Goal: Information Seeking & Learning: Check status

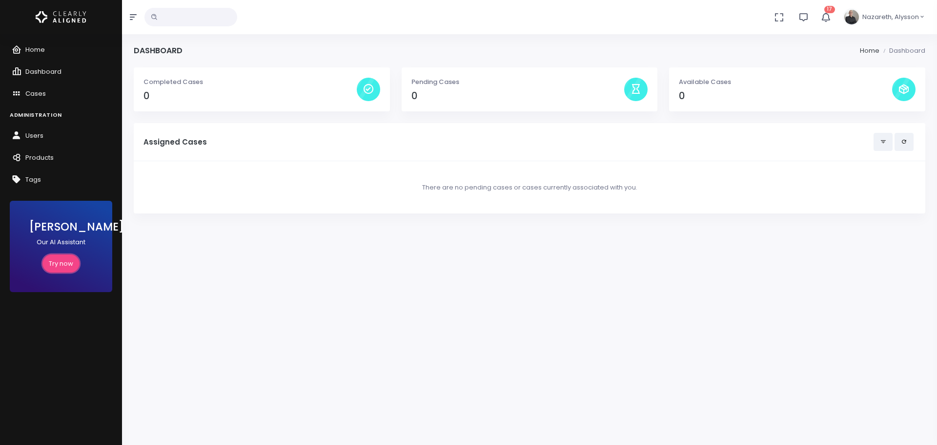
click at [70, 259] on link "Try now" at bounding box center [60, 263] width 37 height 18
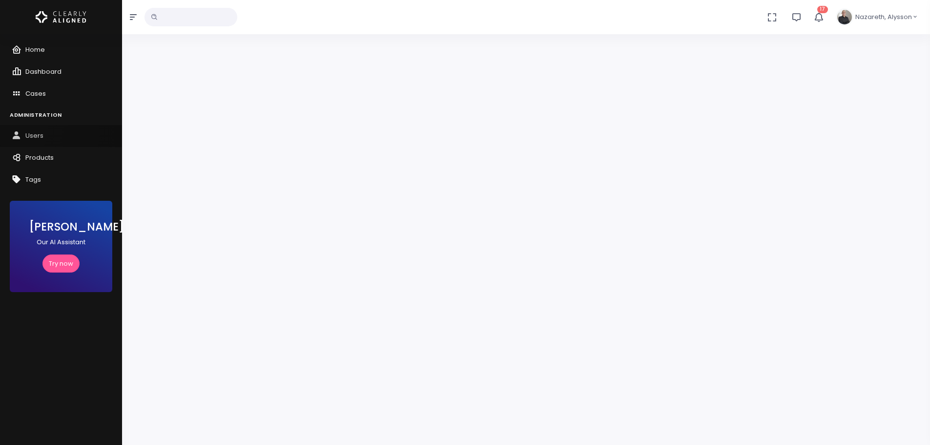
click at [23, 131] on icon "scrollable content" at bounding box center [19, 136] width 14 height 12
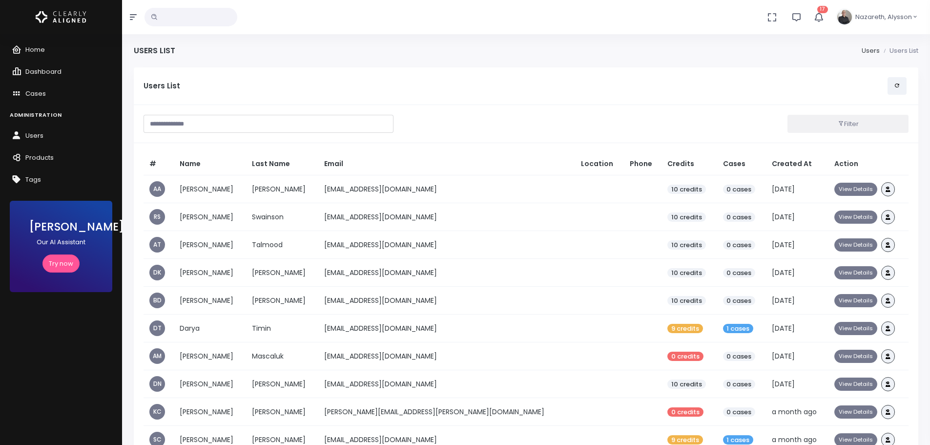
click at [243, 124] on input "text" at bounding box center [269, 124] width 250 height 18
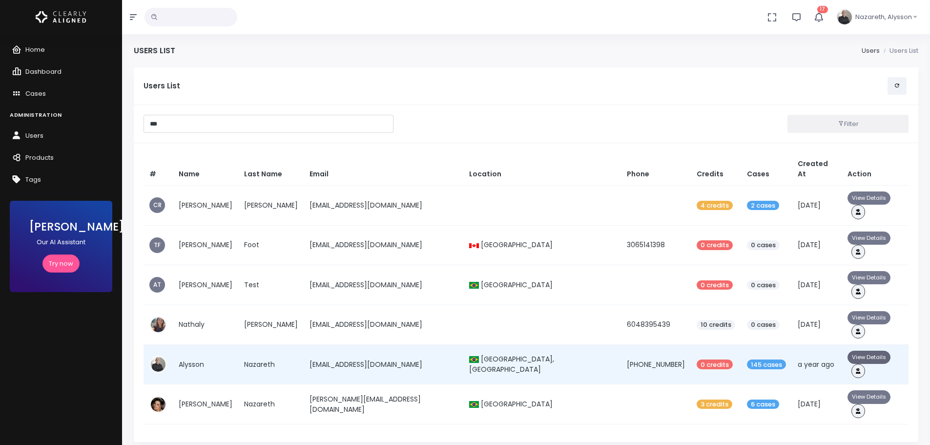
type input "***"
click at [855, 350] on button "View Details" at bounding box center [868, 356] width 43 height 13
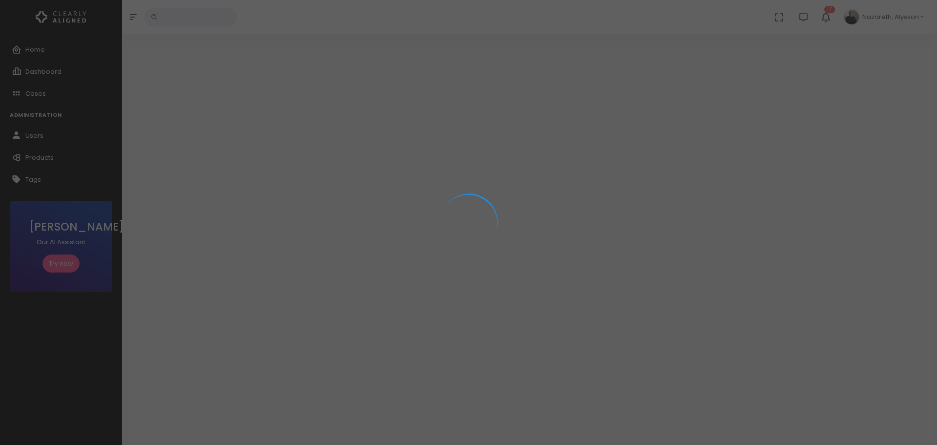
select select "**********"
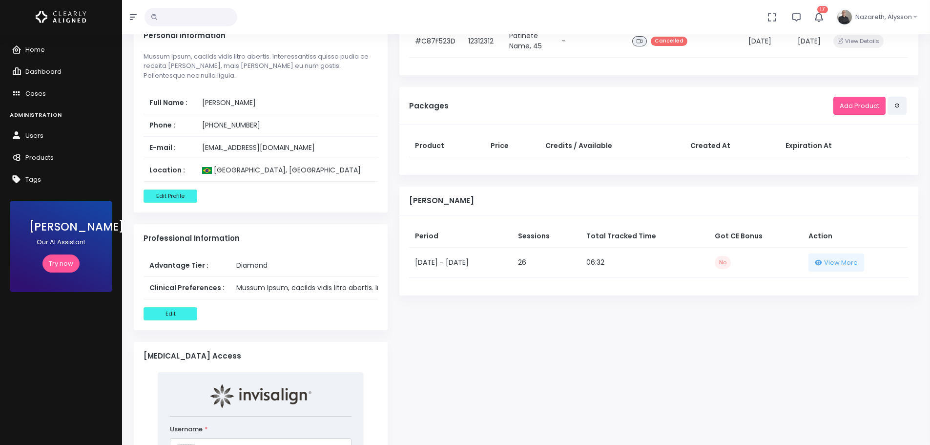
scroll to position [488, 0]
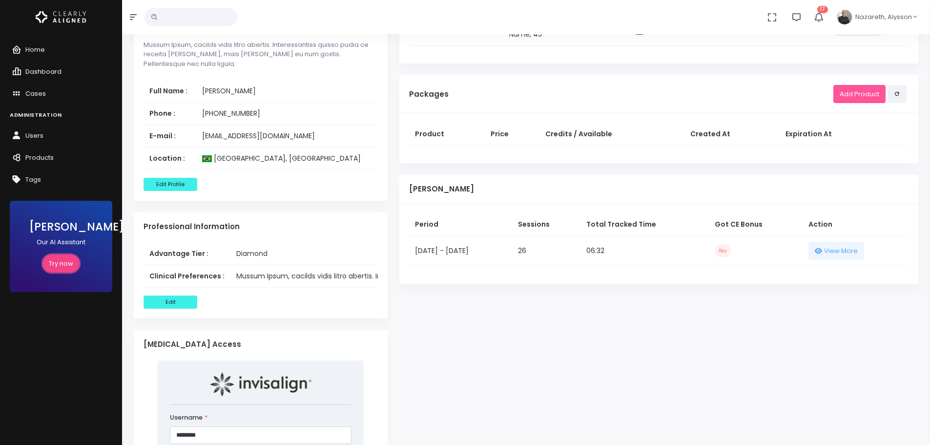
click at [56, 270] on link "Try now" at bounding box center [60, 263] width 37 height 18
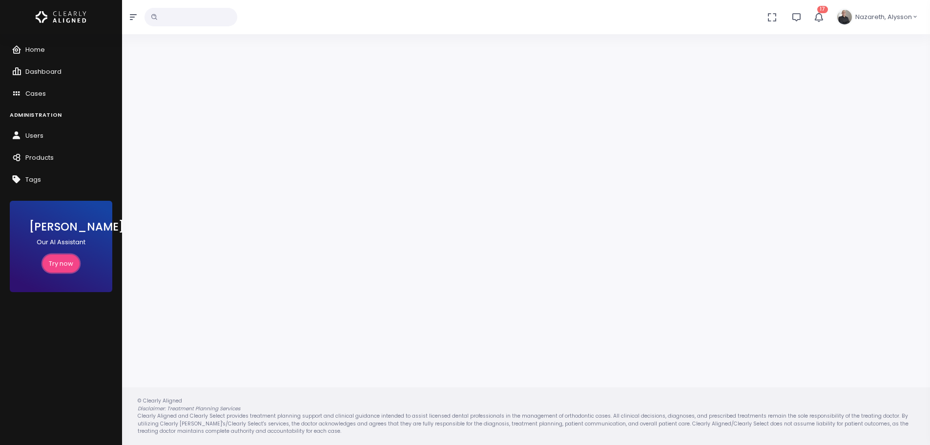
scroll to position [78, 0]
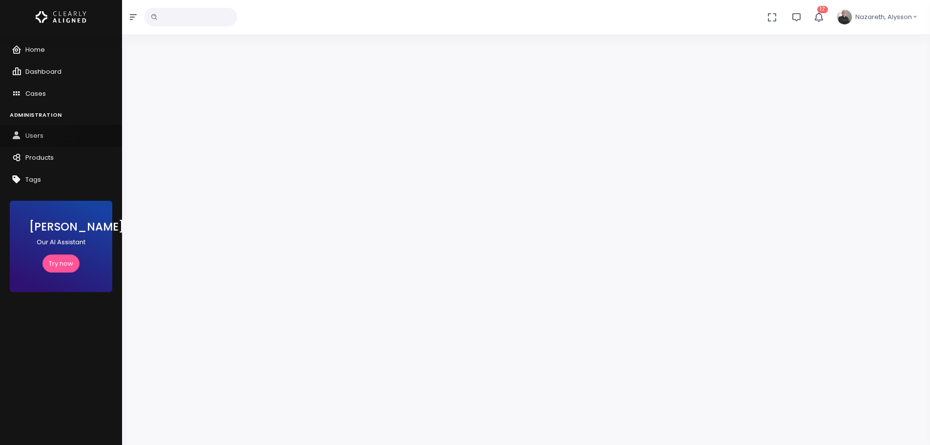
click at [37, 130] on link "Users" at bounding box center [61, 136] width 122 height 22
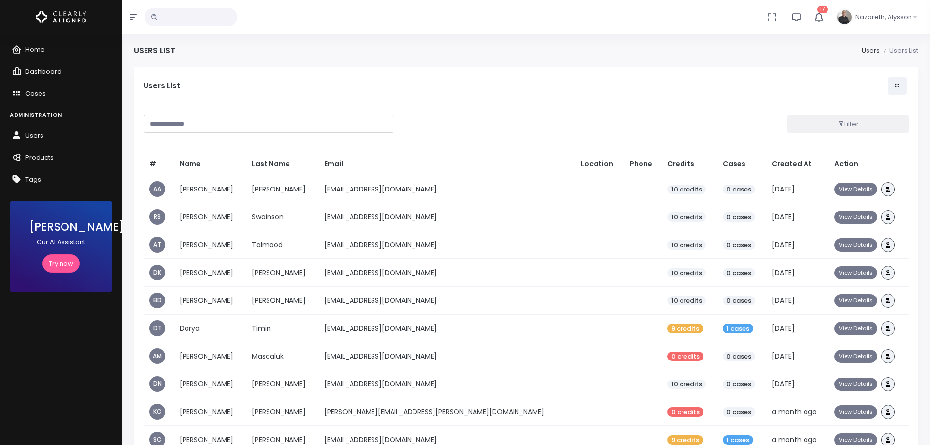
click at [283, 123] on input "text" at bounding box center [269, 124] width 250 height 18
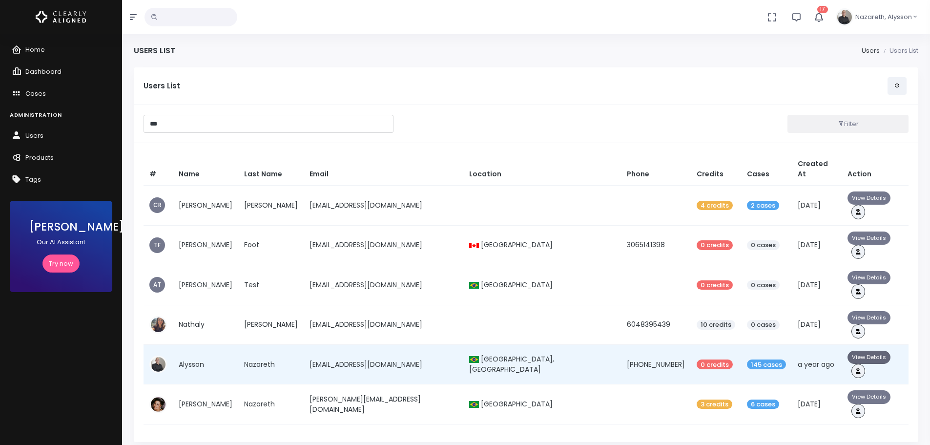
type input "***"
click at [849, 350] on button "View Details" at bounding box center [868, 356] width 43 height 13
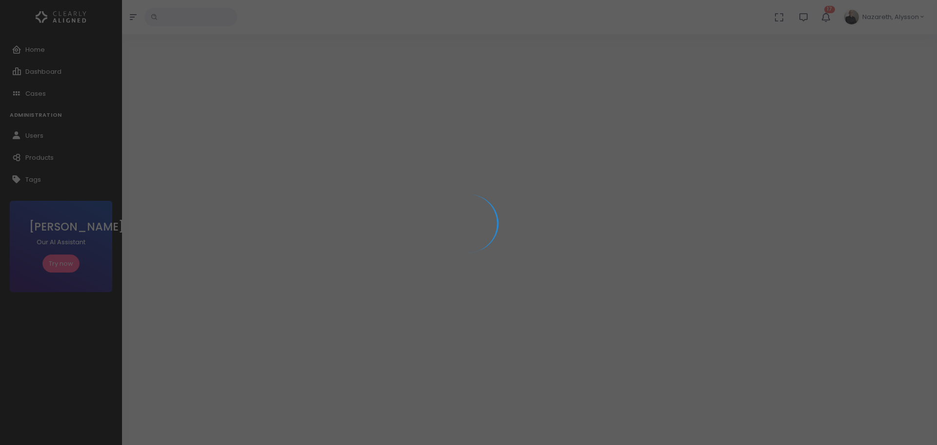
select select "**********"
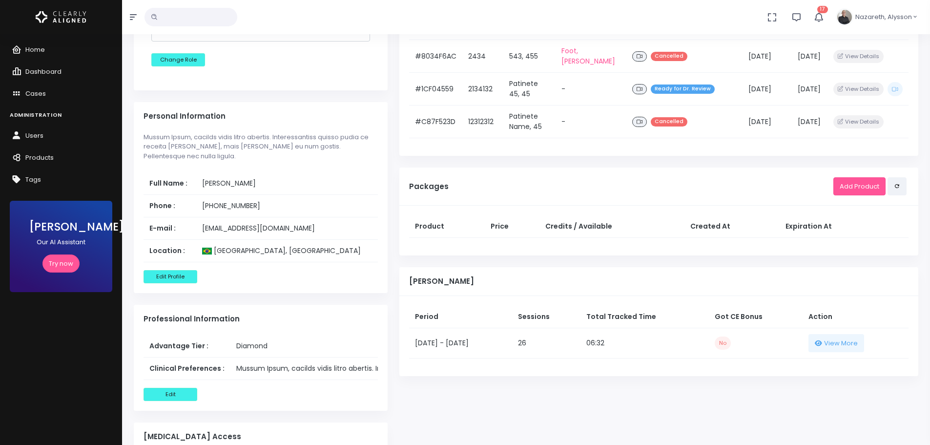
scroll to position [537, 0]
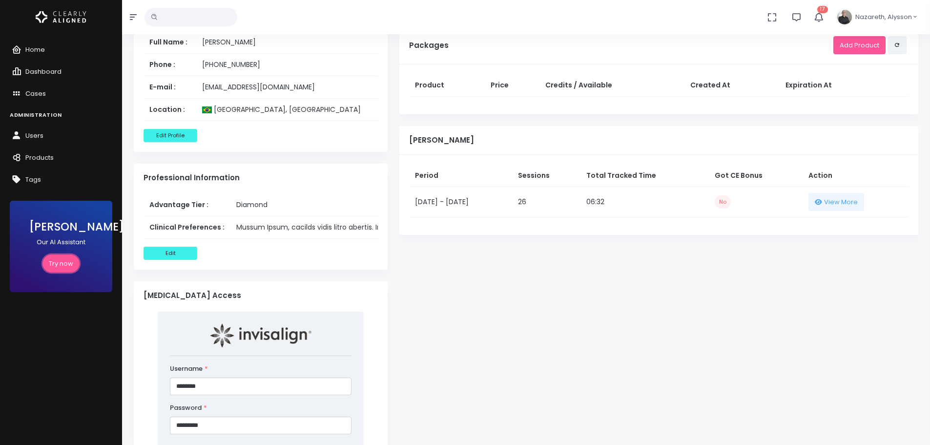
drag, startPoint x: 61, startPoint y: 264, endPoint x: 269, endPoint y: 349, distance: 225.1
click at [61, 264] on link "Try now" at bounding box center [60, 263] width 37 height 18
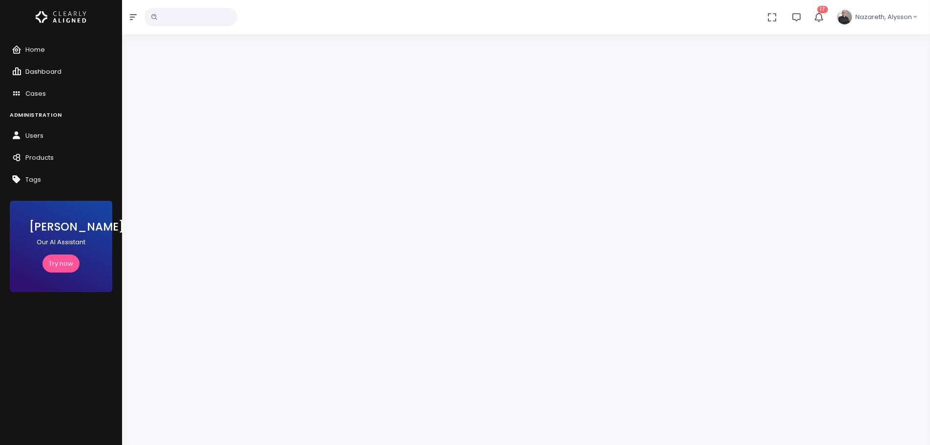
click at [52, 66] on link "Dashboard" at bounding box center [61, 72] width 122 height 22
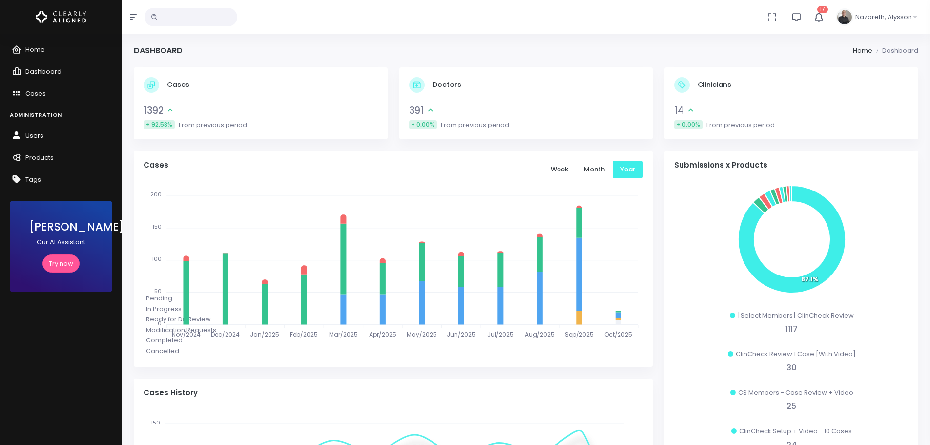
click at [38, 135] on span "Users" at bounding box center [34, 135] width 18 height 9
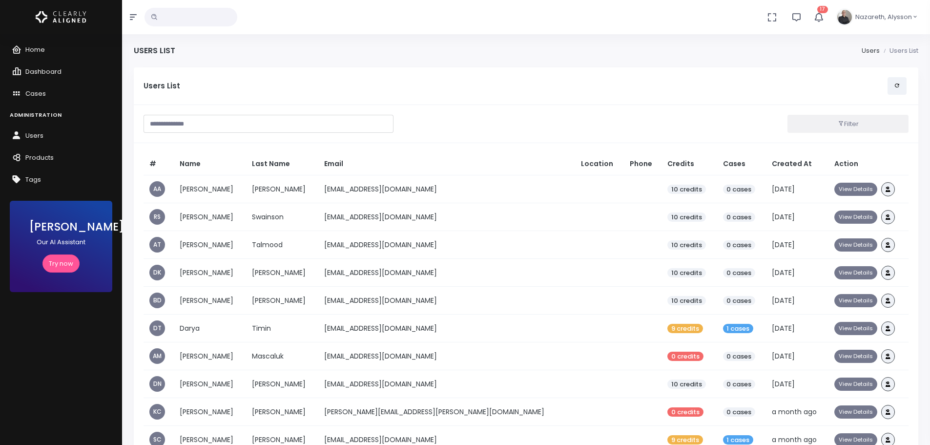
click at [232, 121] on input "text" at bounding box center [269, 124] width 250 height 18
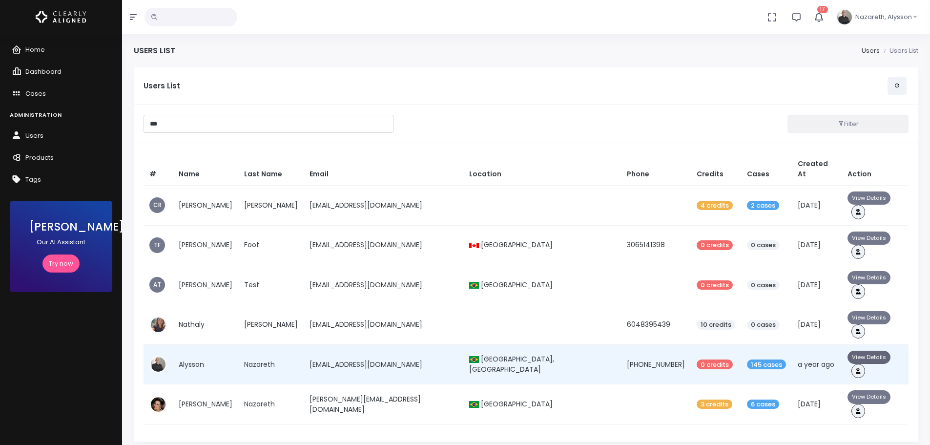
type input "***"
click at [858, 350] on button "View Details" at bounding box center [868, 356] width 43 height 13
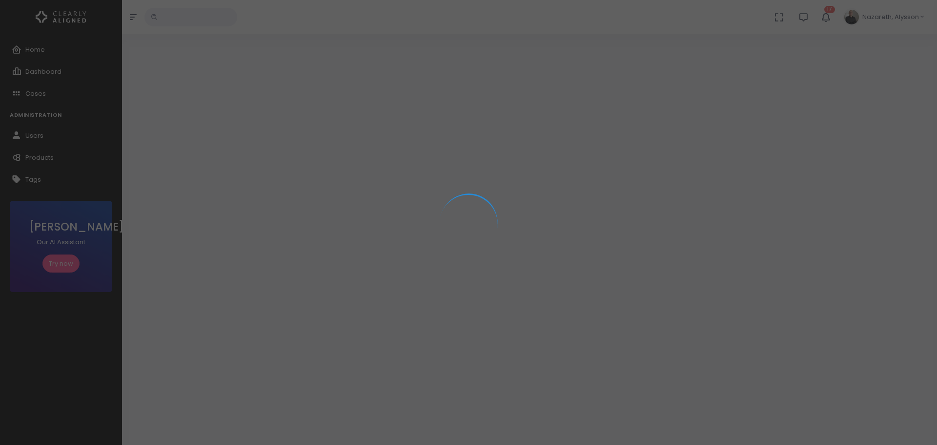
select select "**********"
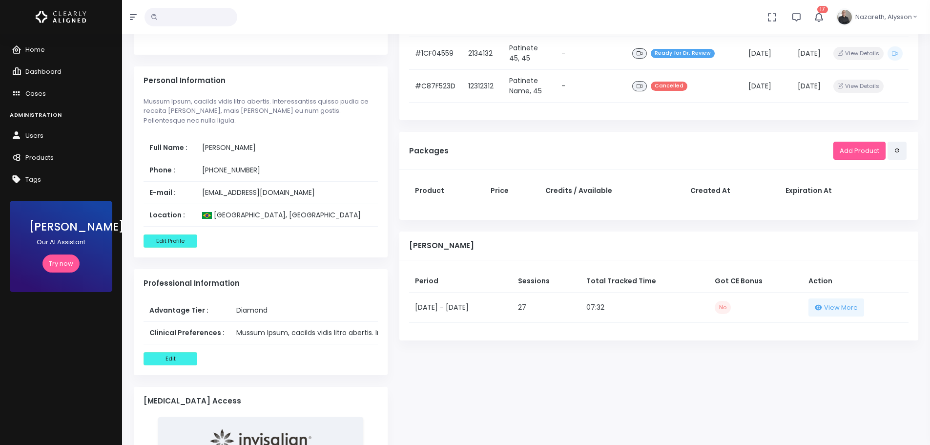
scroll to position [439, 0]
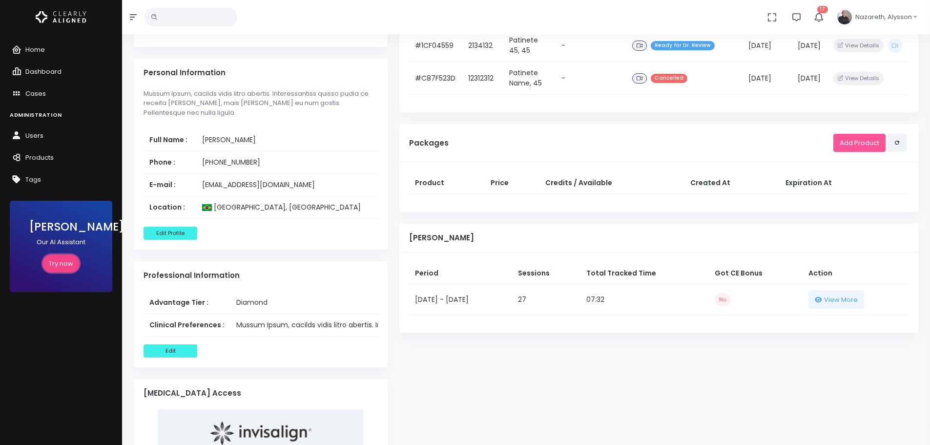
click at [59, 261] on link "Try now" at bounding box center [60, 263] width 37 height 18
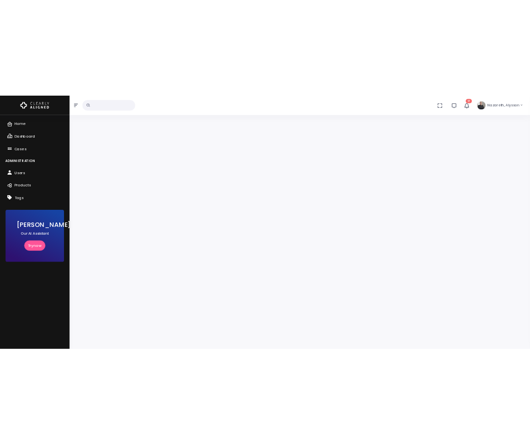
scroll to position [78, 0]
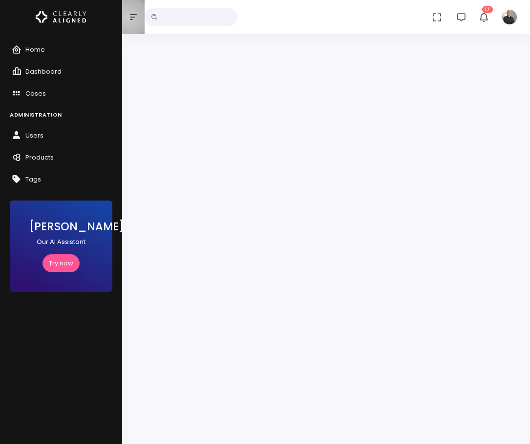
click at [128, 18] on button "button" at bounding box center [133, 17] width 22 height 34
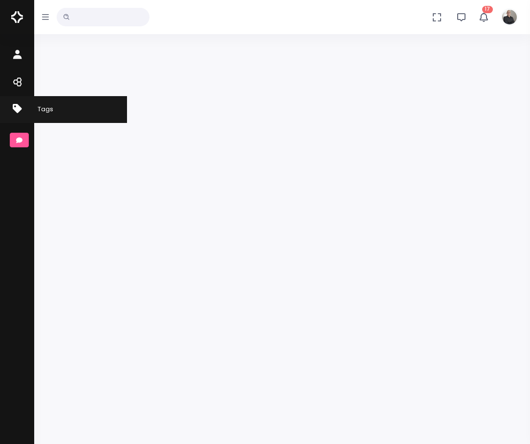
click at [17, 110] on icon "scrollable content" at bounding box center [19, 109] width 14 height 12
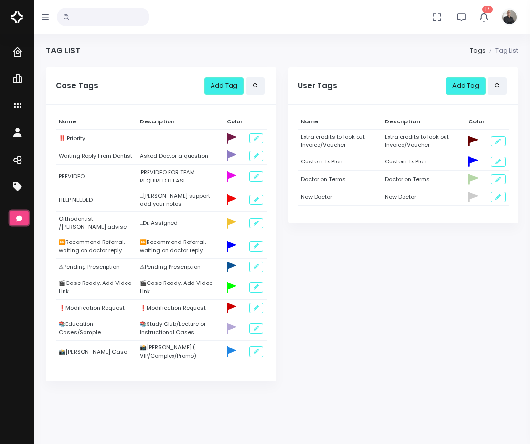
click at [21, 215] on icon "scrollable content" at bounding box center [19, 218] width 6 height 6
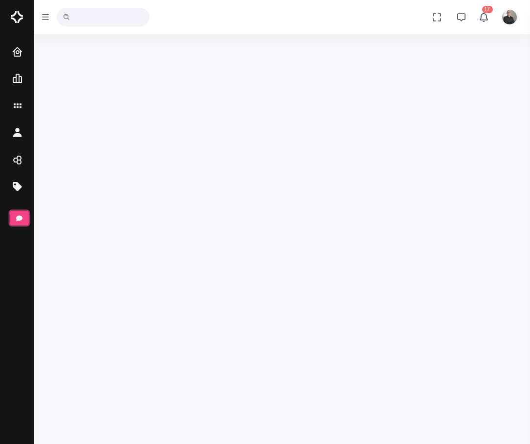
click at [21, 215] on icon "scrollable content" at bounding box center [19, 218] width 6 height 6
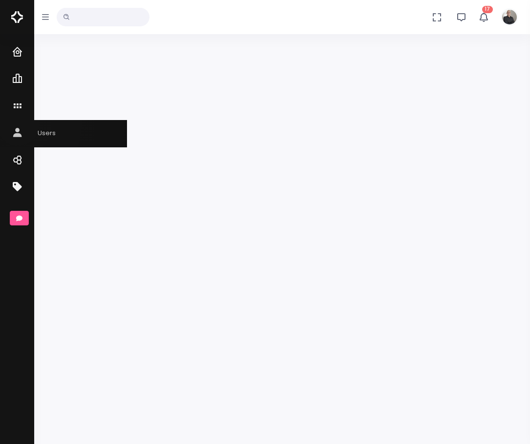
click at [18, 124] on link "Users" at bounding box center [63, 133] width 127 height 27
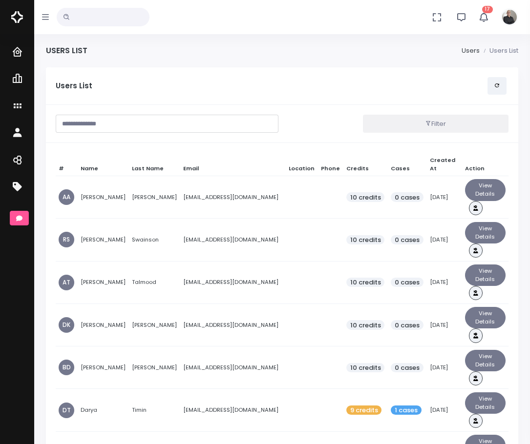
click at [97, 120] on input "text" at bounding box center [167, 124] width 223 height 18
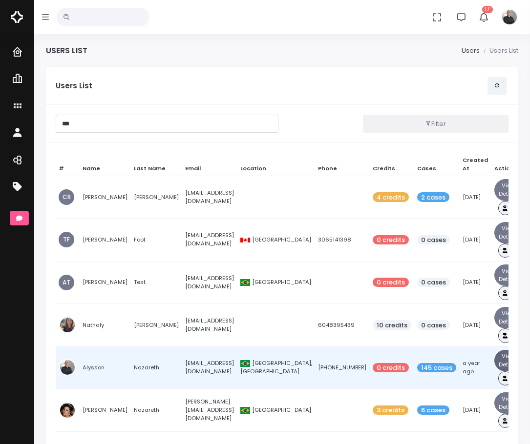
type input "***"
click at [498, 358] on button "View Details" at bounding box center [508, 360] width 28 height 21
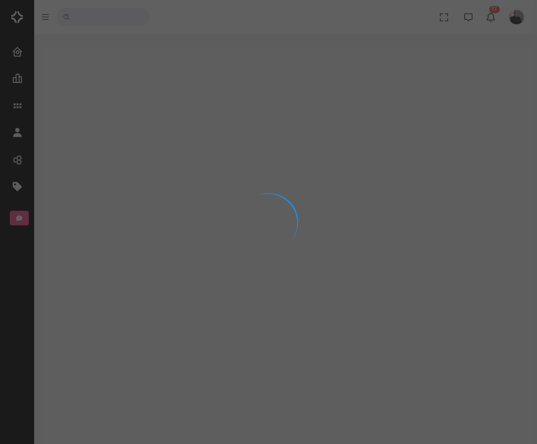
select select "**********"
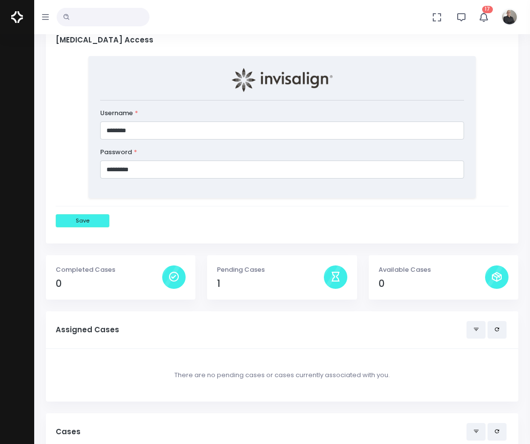
scroll to position [781, 0]
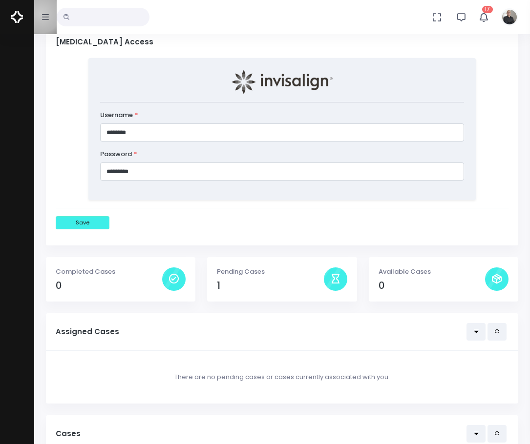
click at [41, 14] on button "button" at bounding box center [45, 17] width 22 height 34
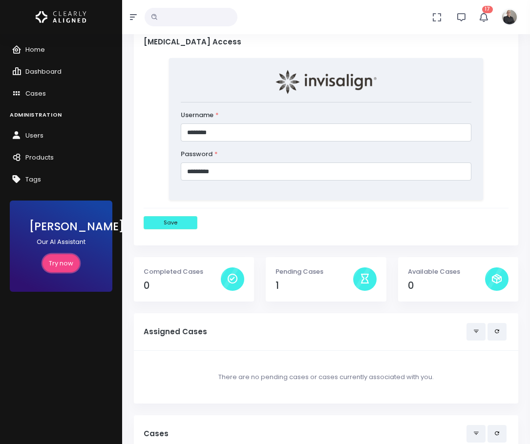
click at [66, 262] on link "Try now" at bounding box center [60, 263] width 37 height 18
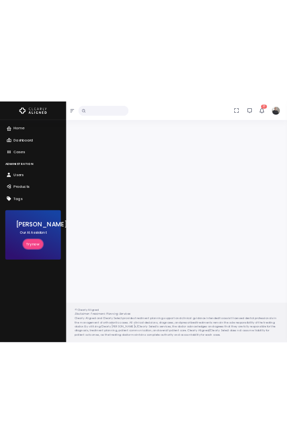
scroll to position [78, 0]
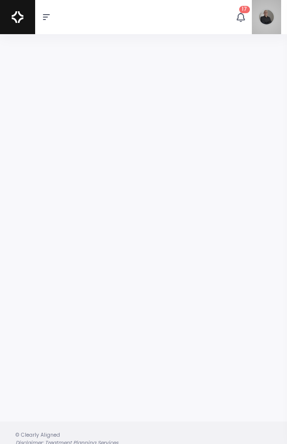
click at [266, 19] on img "button" at bounding box center [267, 17] width 18 height 18
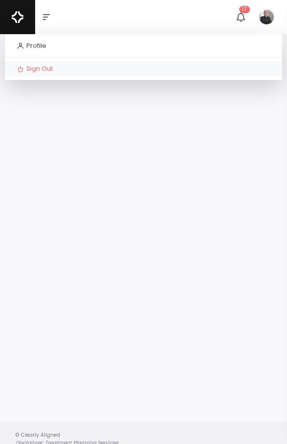
click at [53, 67] on span "Sign Out" at bounding box center [39, 68] width 26 height 9
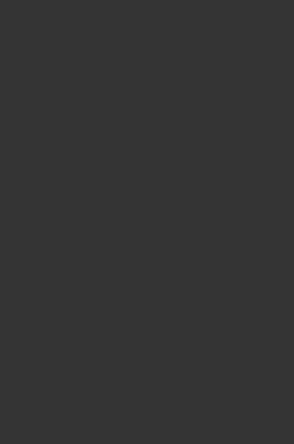
type input "**********"
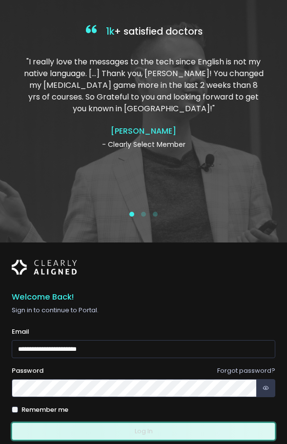
click at [87, 432] on button "Log In" at bounding box center [144, 432] width 264 height 18
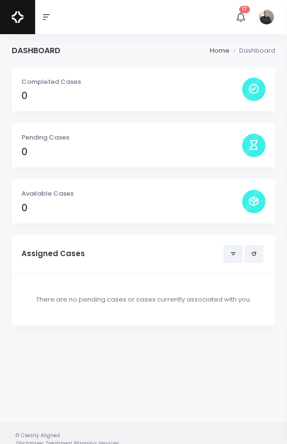
click at [50, 19] on button "button" at bounding box center [46, 17] width 22 height 34
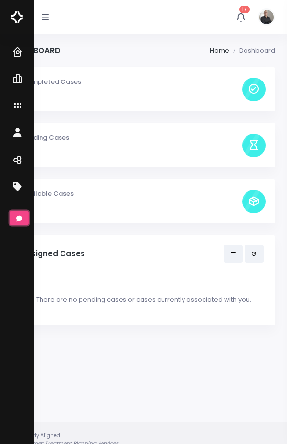
click at [21, 218] on icon "scrollable content" at bounding box center [19, 218] width 6 height 5
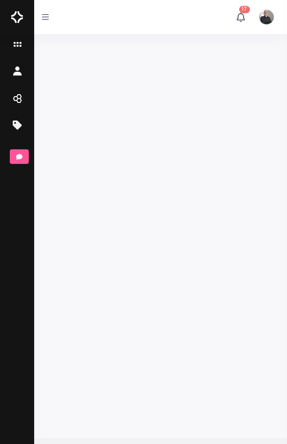
scroll to position [78, 0]
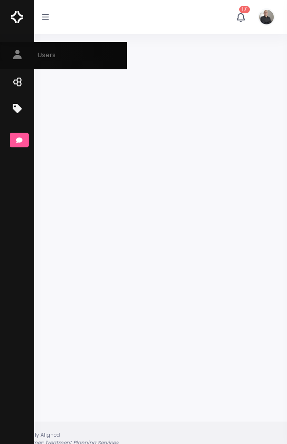
click at [21, 51] on icon "scrollable content" at bounding box center [19, 55] width 14 height 12
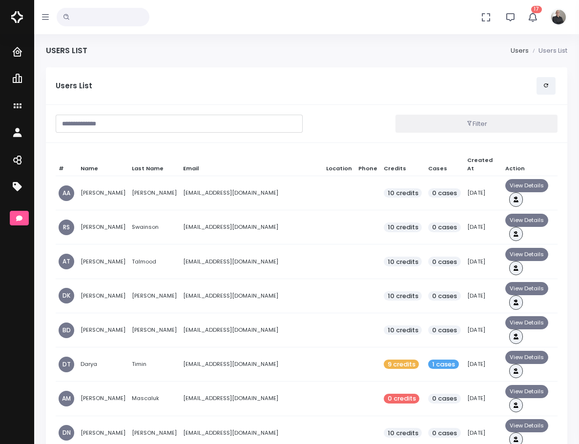
click at [161, 123] on input "text" at bounding box center [179, 124] width 247 height 18
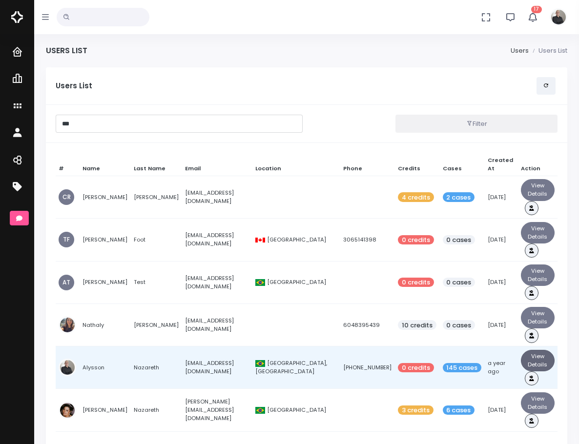
type input "***"
click at [530, 350] on button "View Details" at bounding box center [538, 360] width 34 height 21
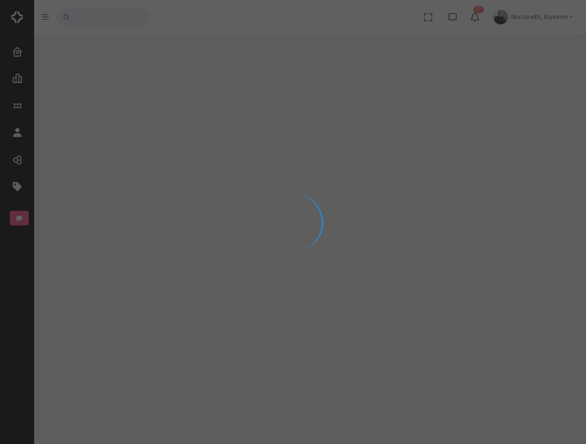
select select "**********"
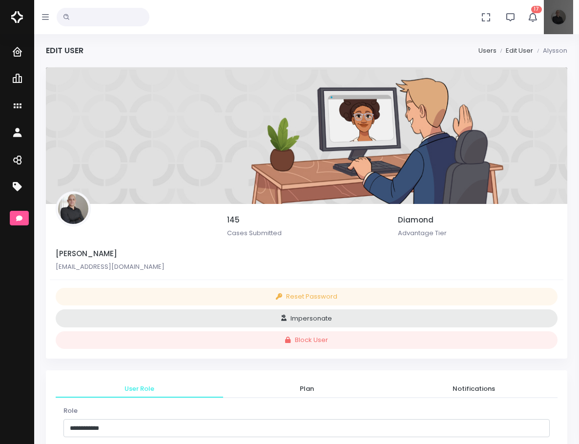
click at [0, 0] on span "Nazareth, Alysson" at bounding box center [0, 0] width 0 height 0
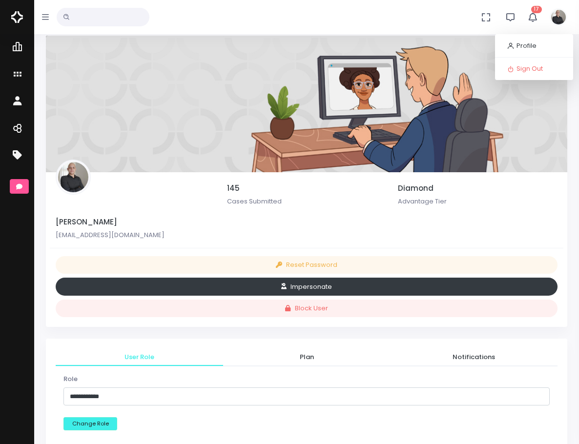
scroll to position [49, 0]
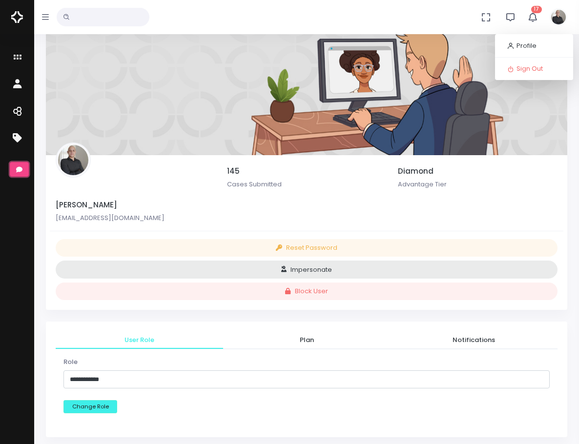
click at [19, 168] on icon "scrollable content" at bounding box center [19, 169] width 6 height 5
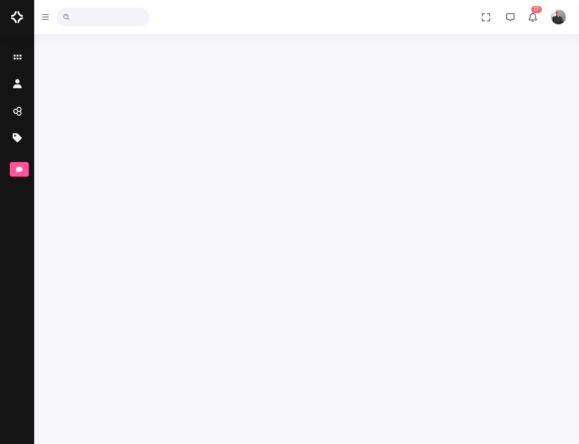
click at [17, 19] on img at bounding box center [17, 17] width 12 height 21
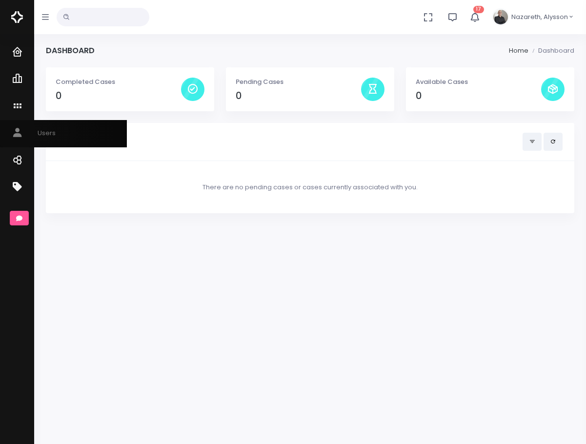
click at [16, 132] on icon "scrollable content" at bounding box center [19, 133] width 14 height 12
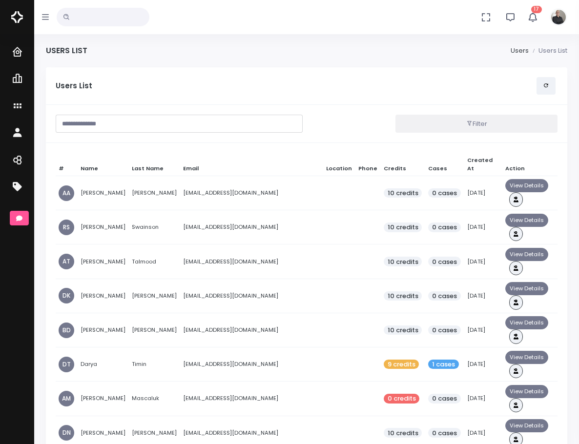
click at [163, 121] on input "text" at bounding box center [179, 124] width 247 height 18
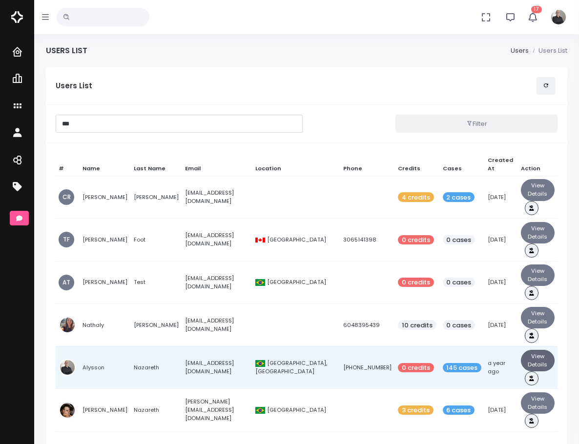
type input "***"
click at [521, 350] on button "View Details" at bounding box center [538, 360] width 34 height 21
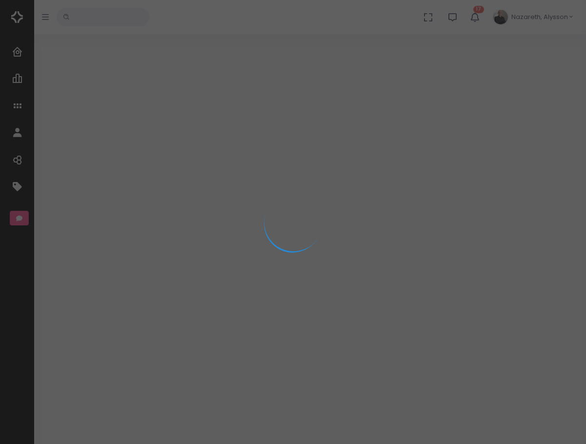
select select "**********"
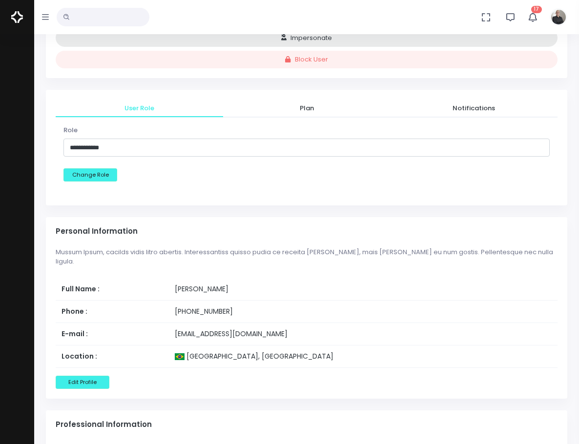
scroll to position [342, 0]
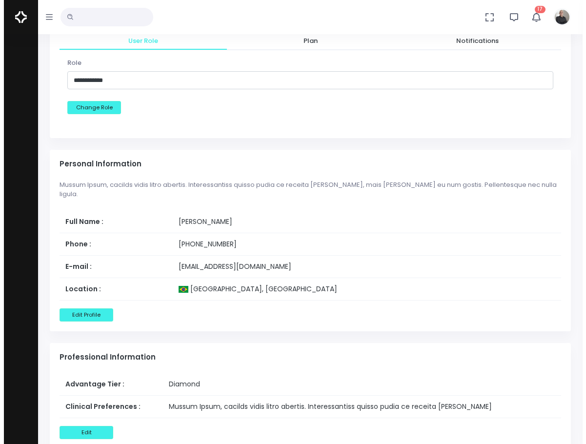
scroll to position [391, 0]
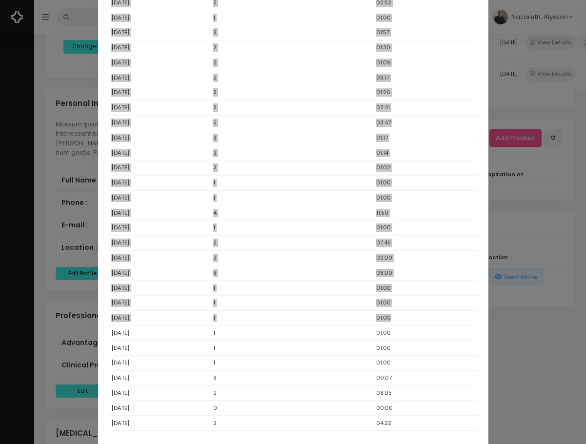
scroll to position [149, 0]
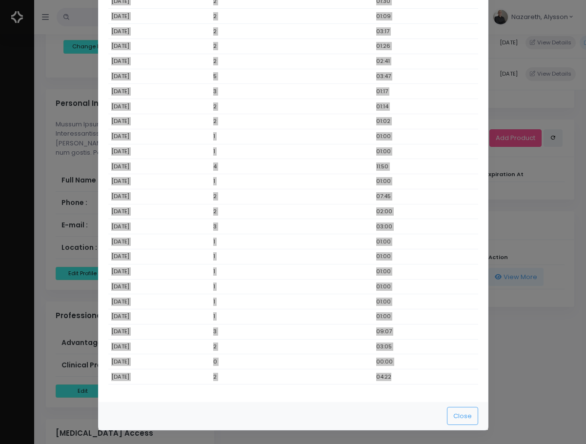
drag, startPoint x: 206, startPoint y: 72, endPoint x: 393, endPoint y: 373, distance: 354.5
click at [393, 373] on tbody "[DATE] 7 03:51 [DATE] 6 06:54 [DATE] 2 02:52 [DATE] 1 01:00 [DATE] 2 01:57 [DAT…" at bounding box center [293, 151] width 370 height 466
copy tbody "7 03:51 [DATE] 6 06:54 [DATE] 2 02:52 [DATE] 1 01:00 [DATE] 2 01:57 [DATE] 2 01…"
click at [379, 380] on td "04:22" at bounding box center [425, 377] width 105 height 15
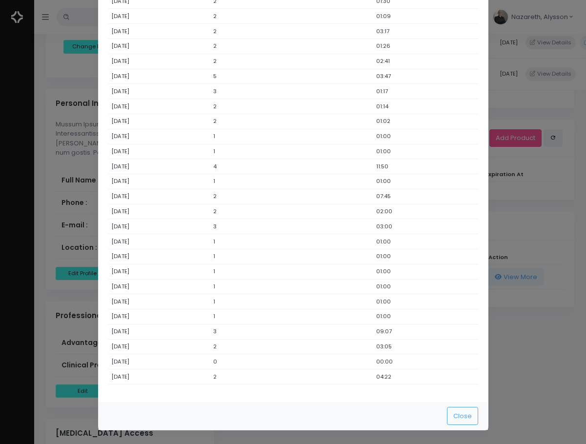
click at [535, 274] on modal-container "Session Details ([DATE] - [DATE]) Session Date # of chat Interactions Tracked T…" at bounding box center [293, 222] width 586 height 444
click at [457, 421] on button "Close" at bounding box center [462, 416] width 31 height 18
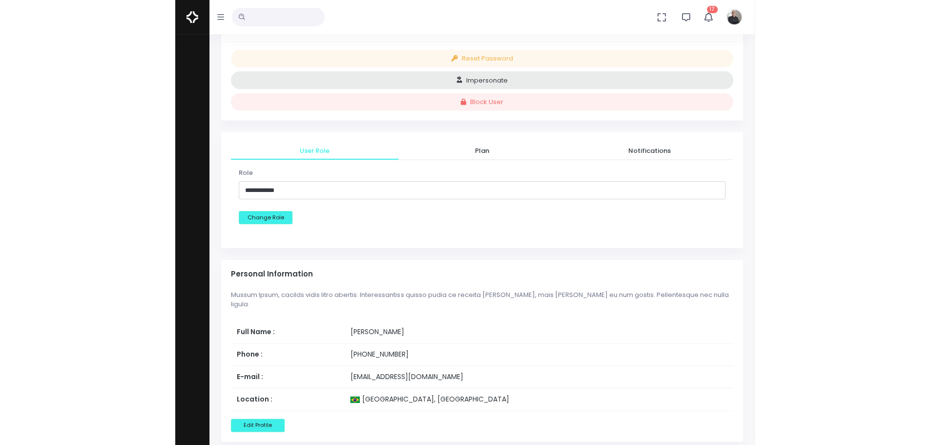
scroll to position [49, 0]
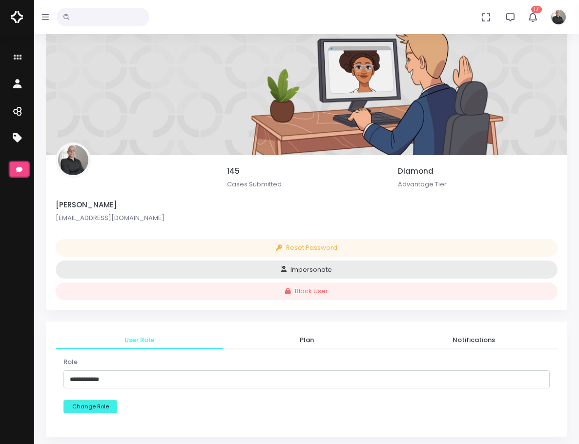
click at [21, 165] on button "scrollable content" at bounding box center [19, 169] width 19 height 15
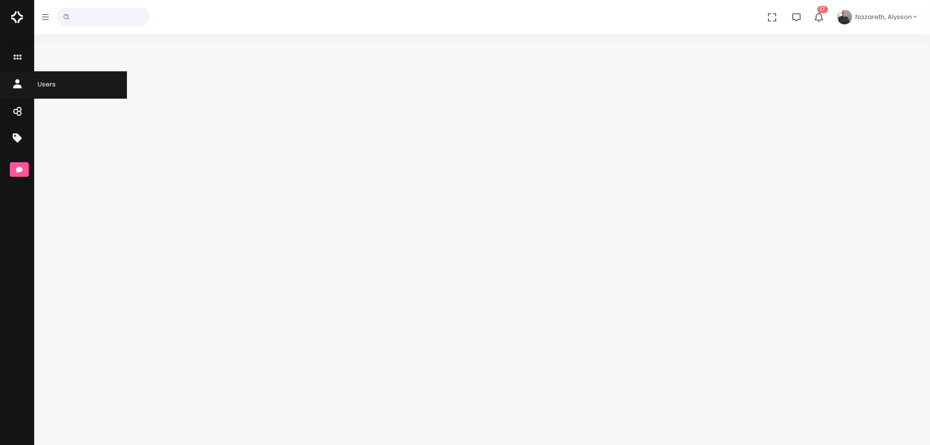
click at [22, 90] on icon "scrollable content" at bounding box center [19, 85] width 14 height 12
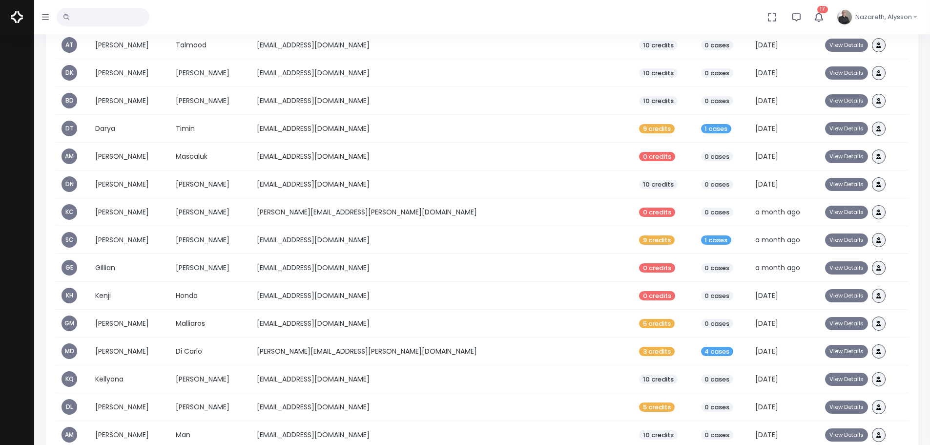
scroll to position [49, 0]
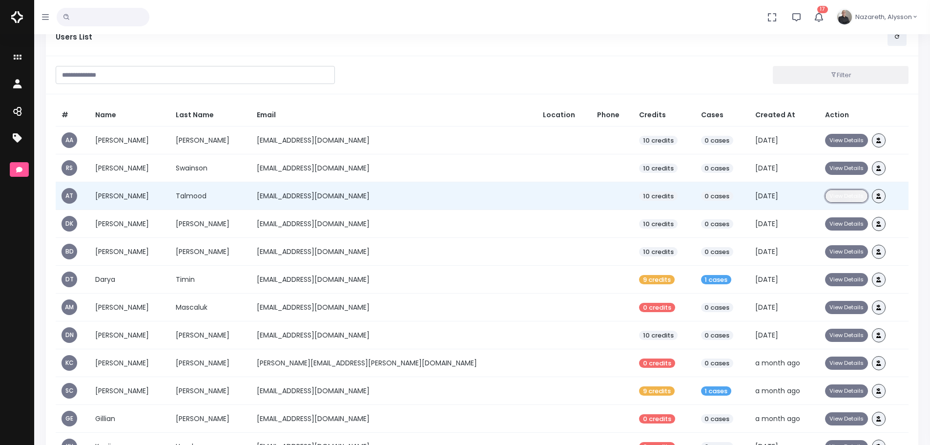
click at [825, 197] on button "View Details" at bounding box center [846, 195] width 43 height 13
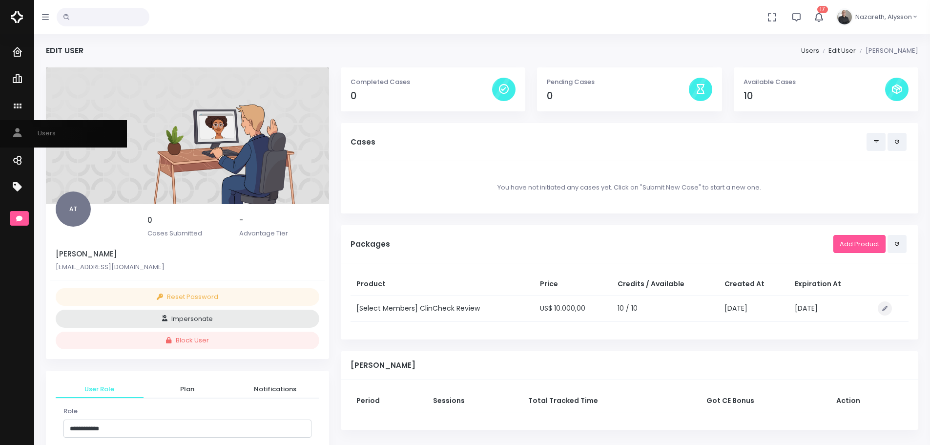
click at [14, 131] on icon "scrollable content" at bounding box center [19, 133] width 14 height 12
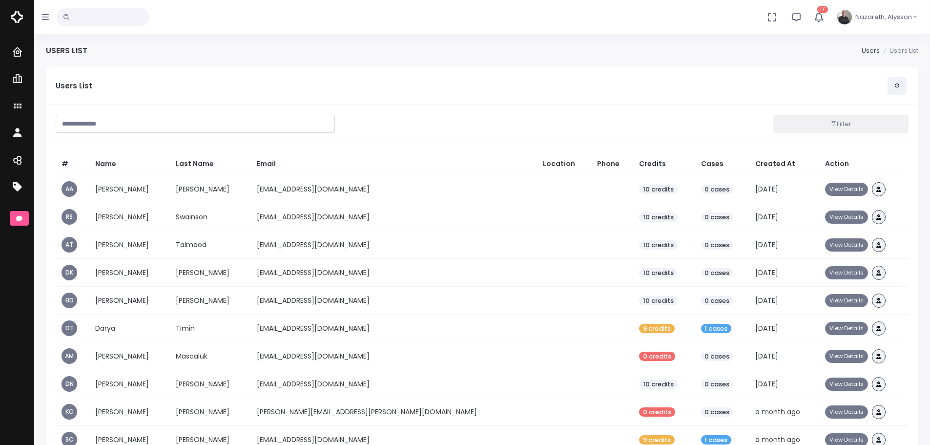
click at [199, 120] on input "text" at bounding box center [195, 124] width 279 height 18
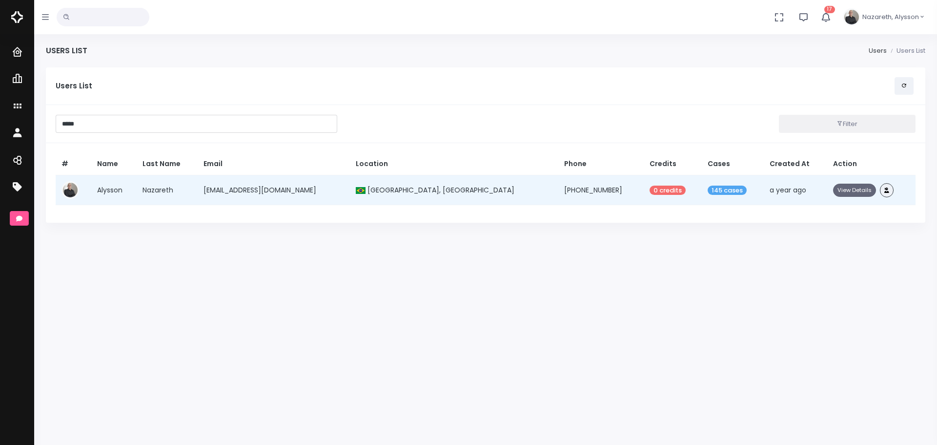
type input "*****"
click at [850, 187] on button "View Details" at bounding box center [854, 190] width 43 height 13
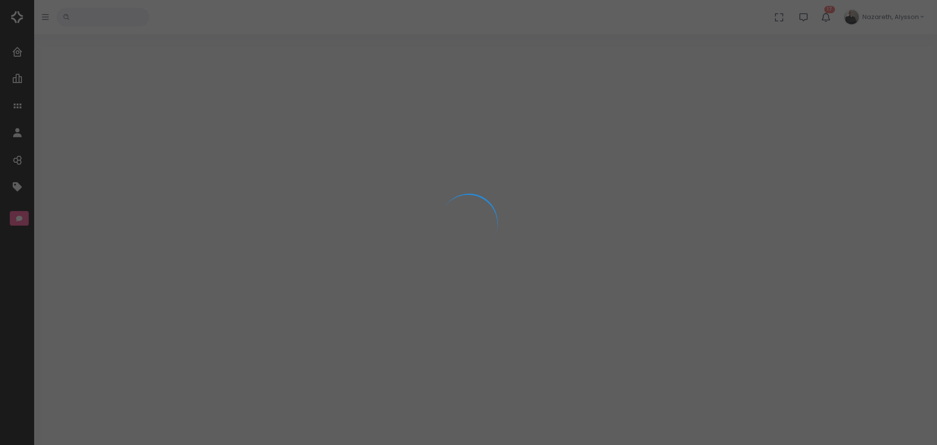
select select "**********"
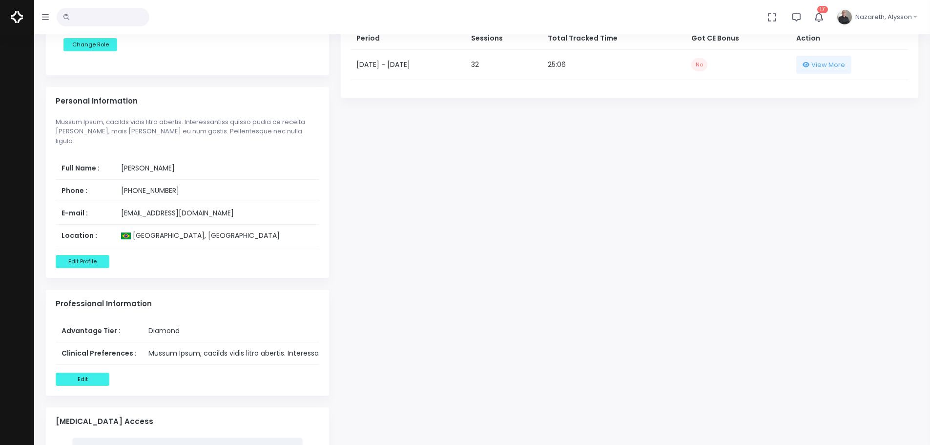
scroll to position [439, 0]
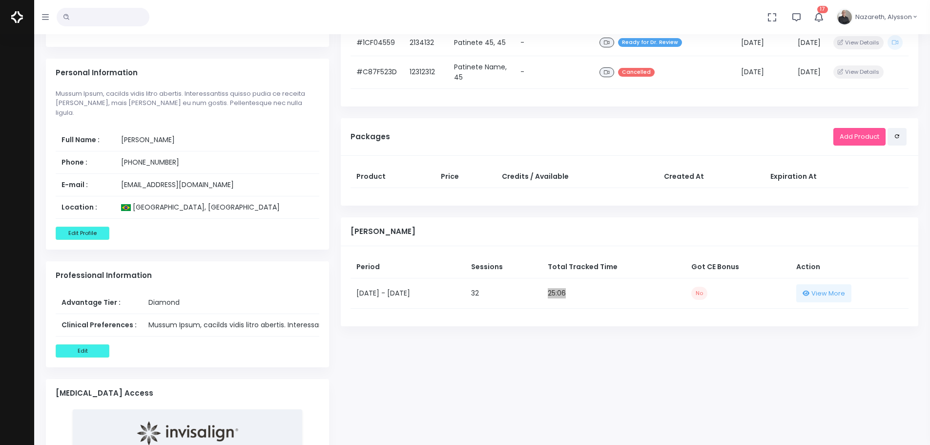
drag, startPoint x: 570, startPoint y: 305, endPoint x: 615, endPoint y: 313, distance: 45.7
click at [615, 309] on tr "[DATE] - [DATE] 32 25:06 No View More" at bounding box center [629, 293] width 558 height 30
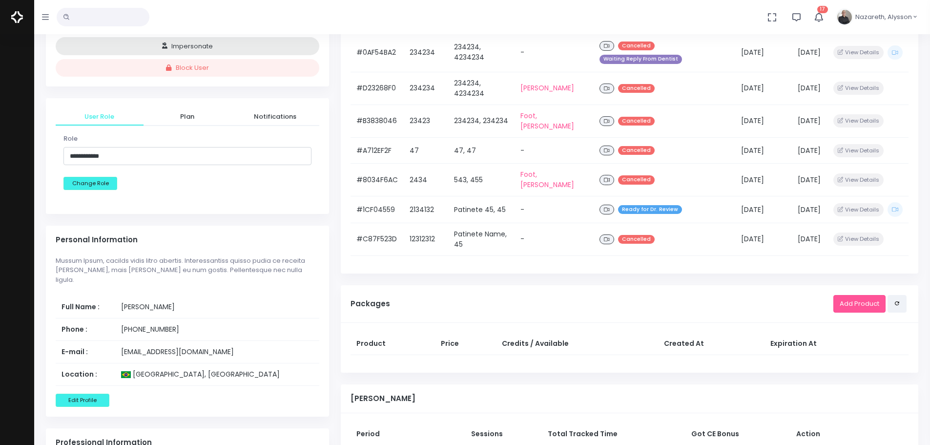
scroll to position [49, 0]
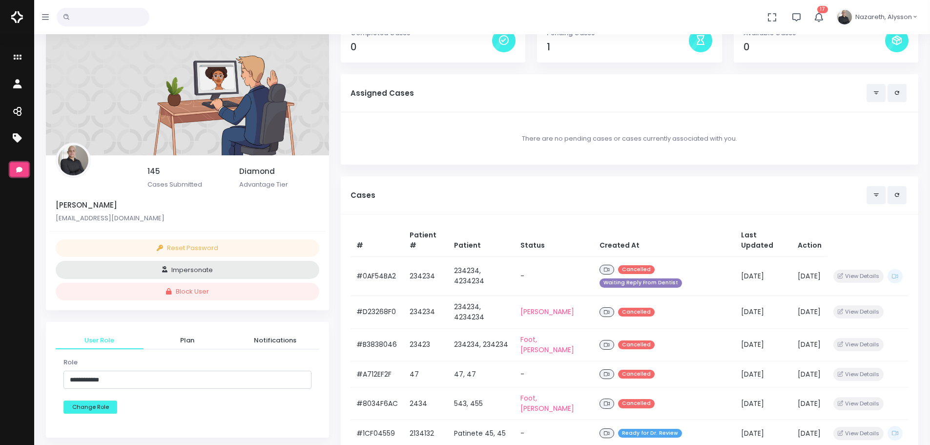
click at [19, 165] on button "scrollable content" at bounding box center [19, 169] width 19 height 15
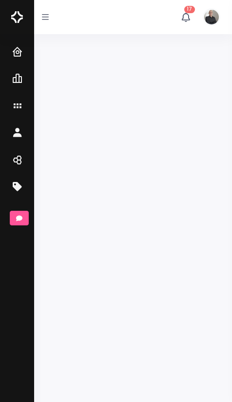
click at [49, 15] on button "button" at bounding box center [45, 17] width 22 height 34
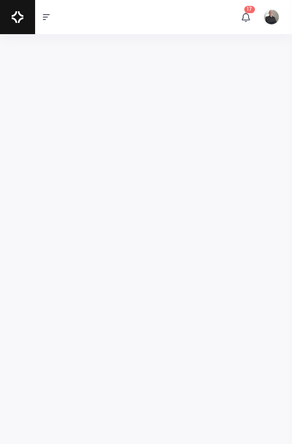
click at [270, 17] on img "button" at bounding box center [272, 17] width 18 height 18
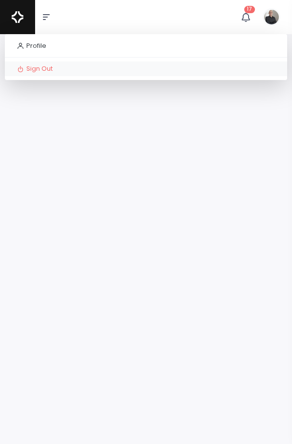
click at [53, 69] on span "Sign Out" at bounding box center [39, 68] width 26 height 9
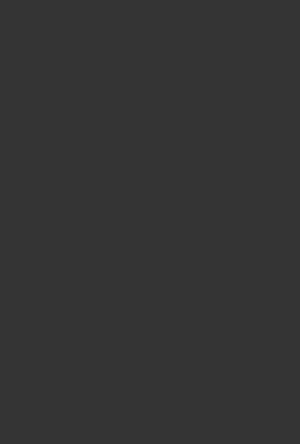
type input "**********"
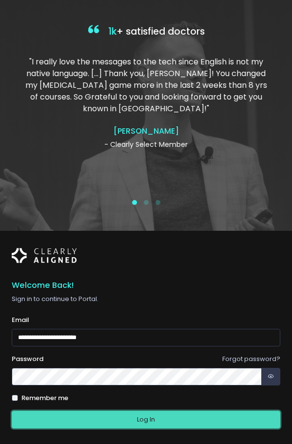
click at [136, 415] on button "Log In" at bounding box center [146, 420] width 269 height 18
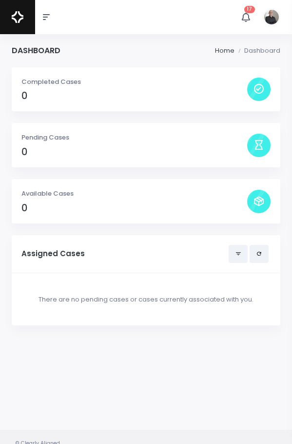
click at [45, 22] on button "button" at bounding box center [46, 17] width 22 height 34
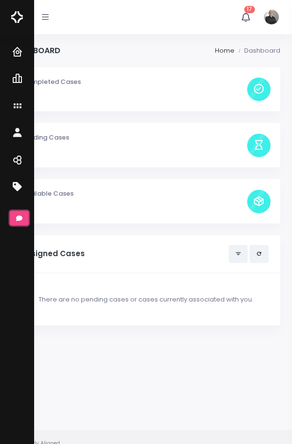
click at [20, 219] on icon "scrollable content" at bounding box center [19, 218] width 6 height 5
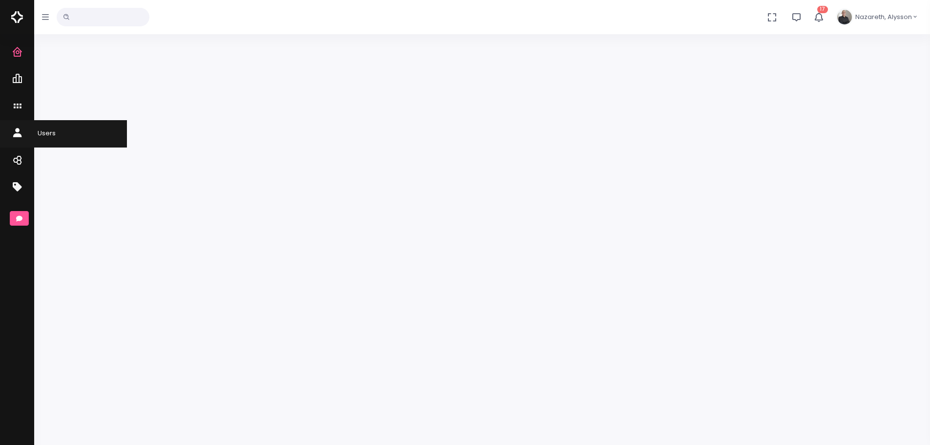
click at [18, 139] on icon "scrollable content" at bounding box center [19, 133] width 14 height 12
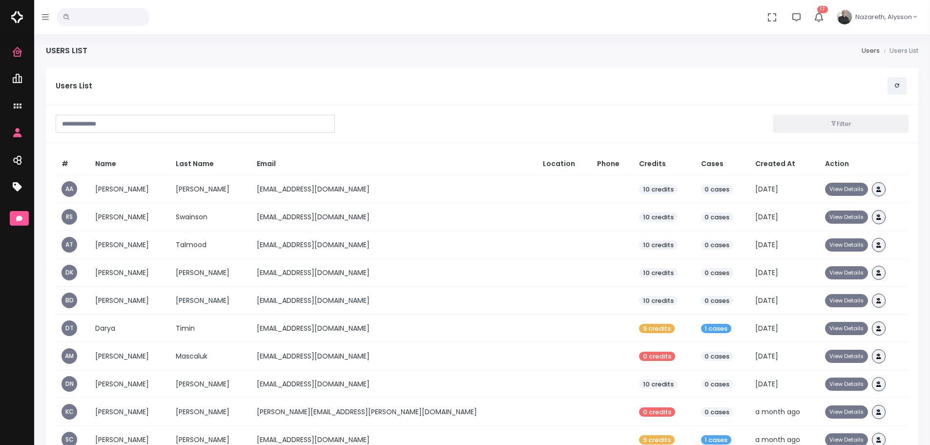
click at [155, 120] on input "text" at bounding box center [195, 124] width 279 height 18
click at [18, 217] on icon "scrollable content" at bounding box center [19, 218] width 6 height 5
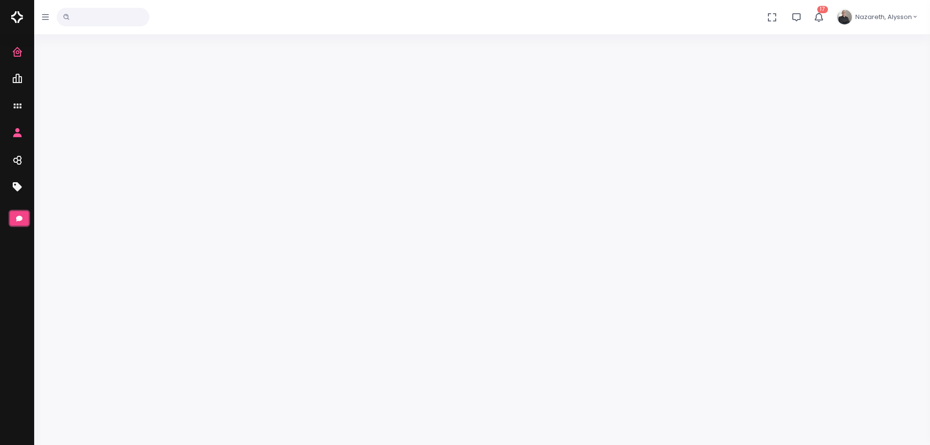
click at [17, 222] on button "scrollable content" at bounding box center [19, 218] width 19 height 15
click at [12, 219] on button "scrollable content" at bounding box center [19, 218] width 19 height 15
click at [22, 219] on icon "scrollable content" at bounding box center [19, 218] width 6 height 5
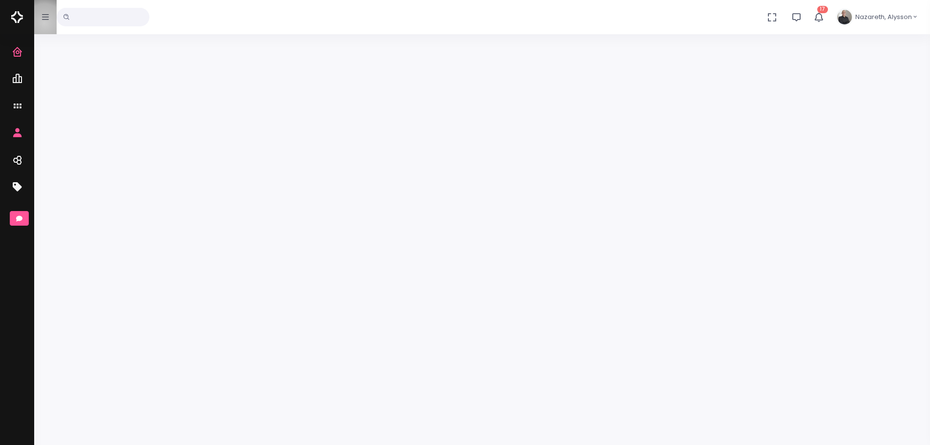
click at [44, 23] on button "button" at bounding box center [45, 17] width 22 height 34
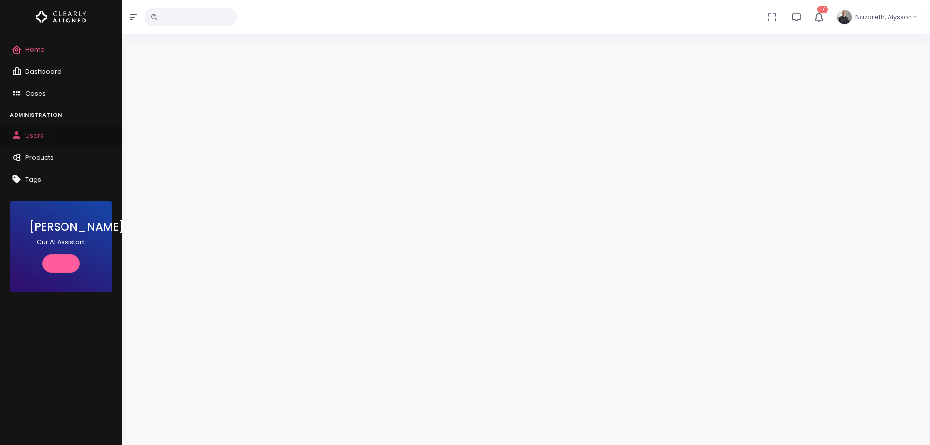
click at [32, 132] on span "Users" at bounding box center [34, 135] width 18 height 9
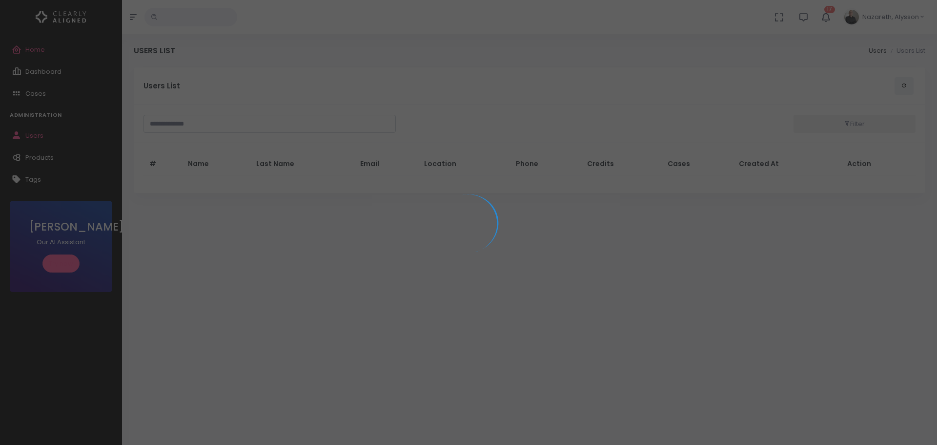
click at [134, 20] on div at bounding box center [468, 222] width 937 height 445
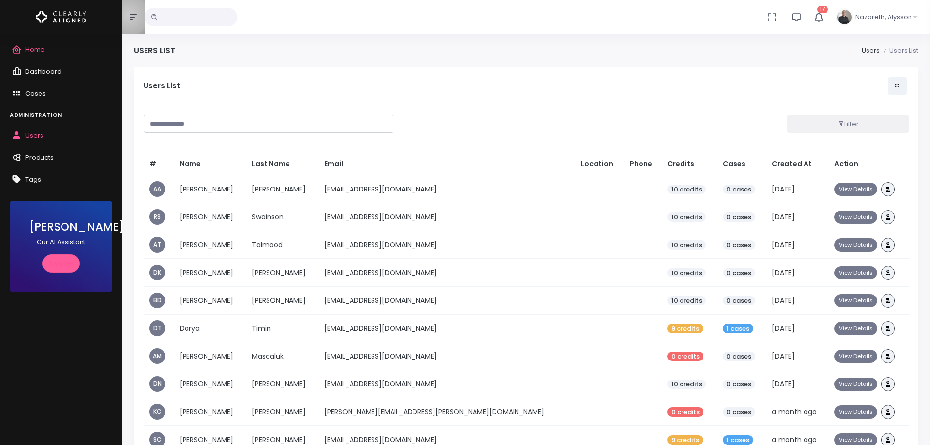
click at [129, 15] on button "button" at bounding box center [133, 17] width 22 height 34
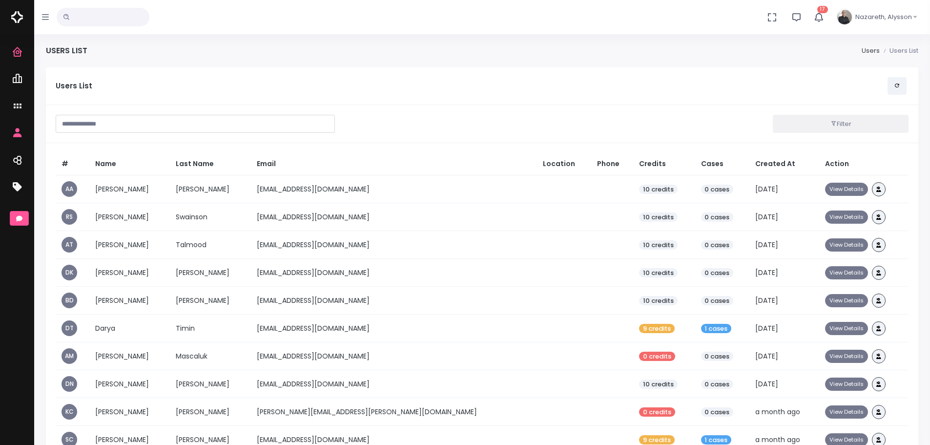
click at [266, 124] on input "text" at bounding box center [195, 124] width 279 height 18
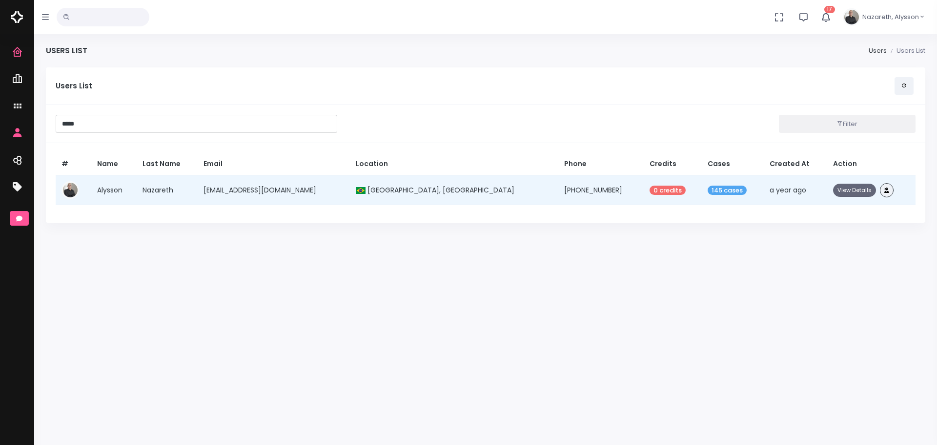
type input "*****"
click at [850, 194] on button "View Details" at bounding box center [854, 190] width 43 height 13
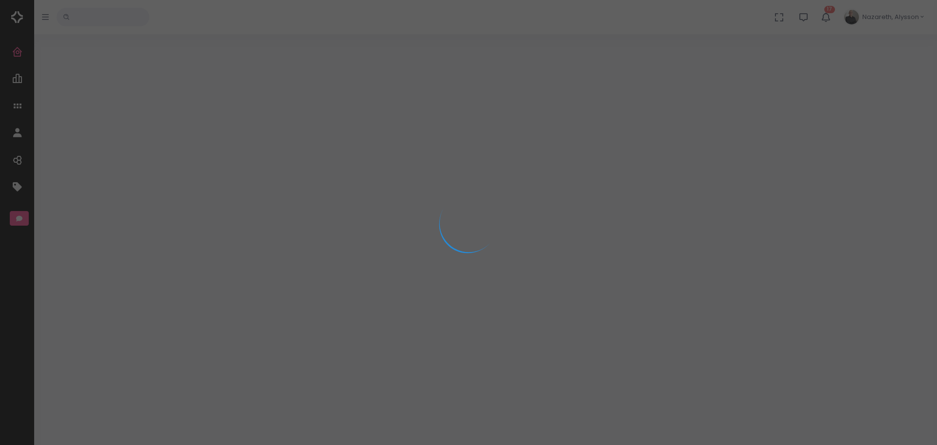
select select "**********"
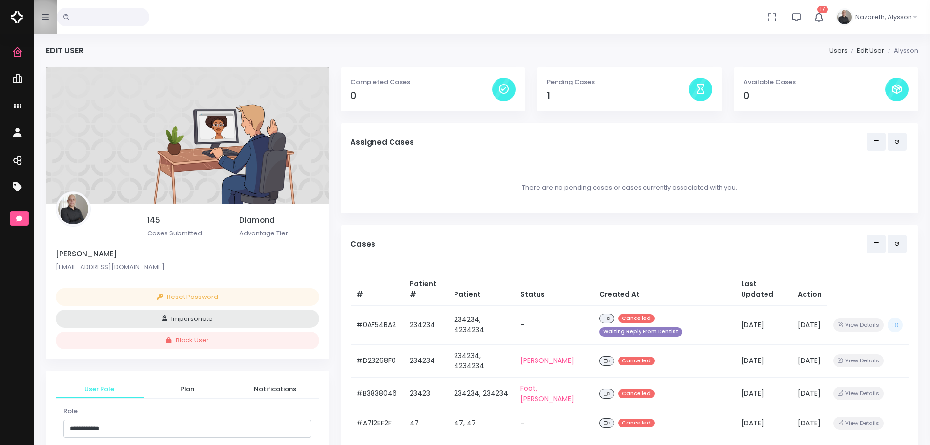
click at [43, 21] on icon "button" at bounding box center [45, 17] width 7 height 8
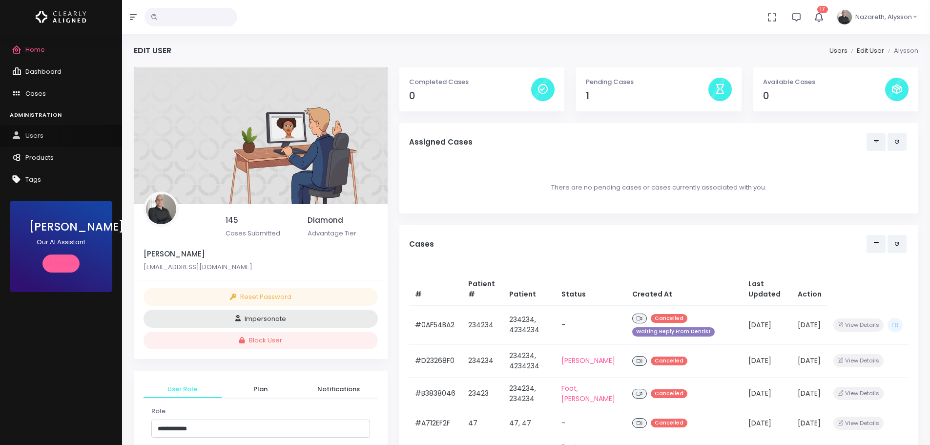
click at [33, 136] on span "Users" at bounding box center [34, 135] width 18 height 9
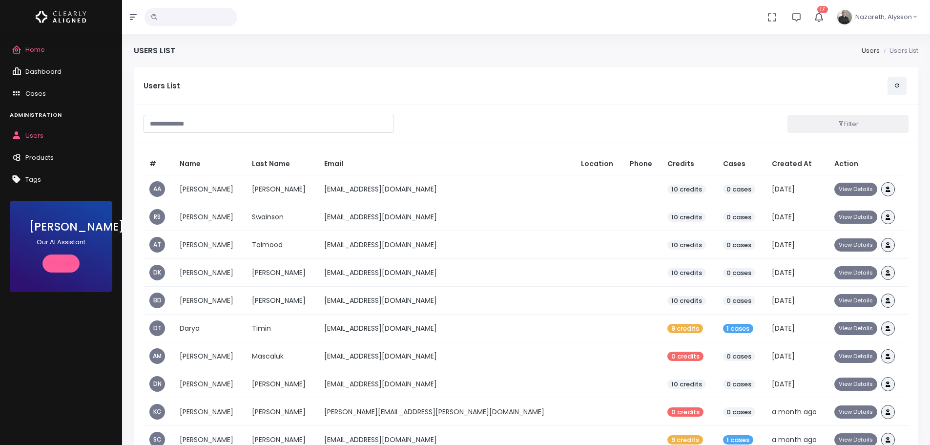
click at [199, 122] on input "text" at bounding box center [269, 124] width 250 height 18
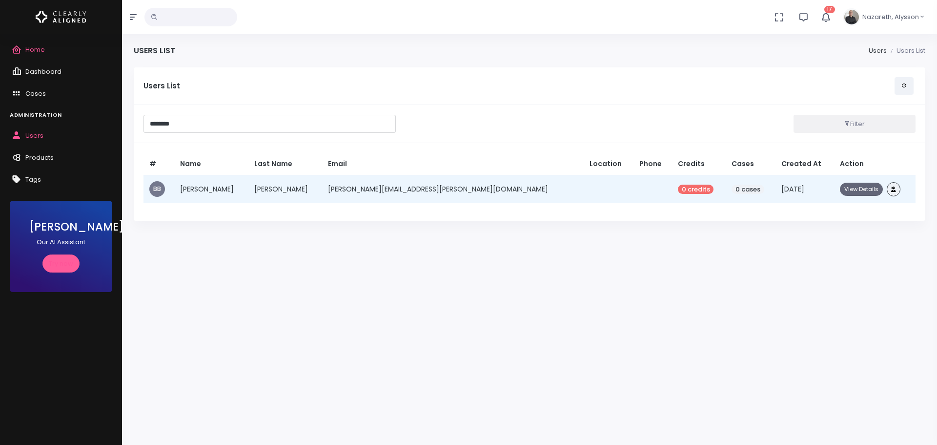
type input "********"
click at [840, 185] on button "View Details" at bounding box center [861, 189] width 43 height 13
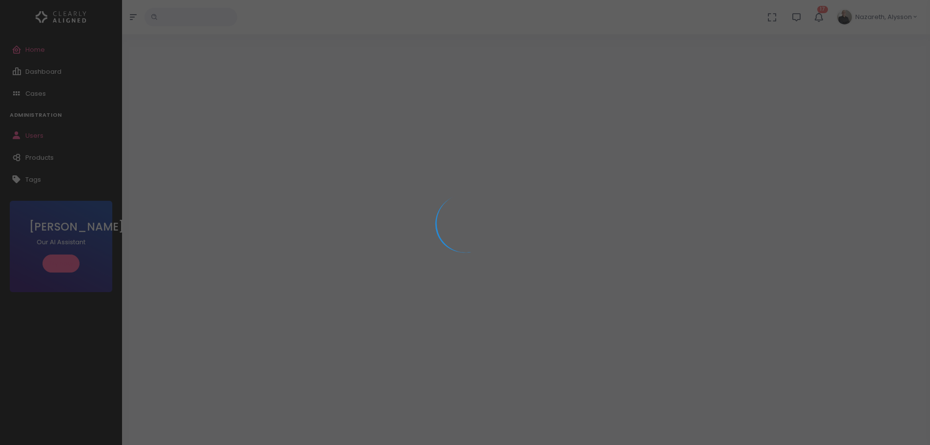
select select "**********"
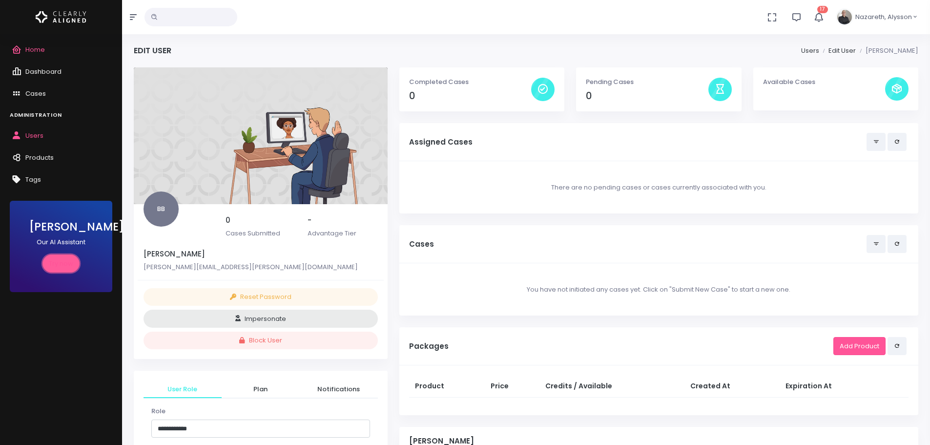
click at [57, 268] on link "Try now" at bounding box center [60, 263] width 37 height 18
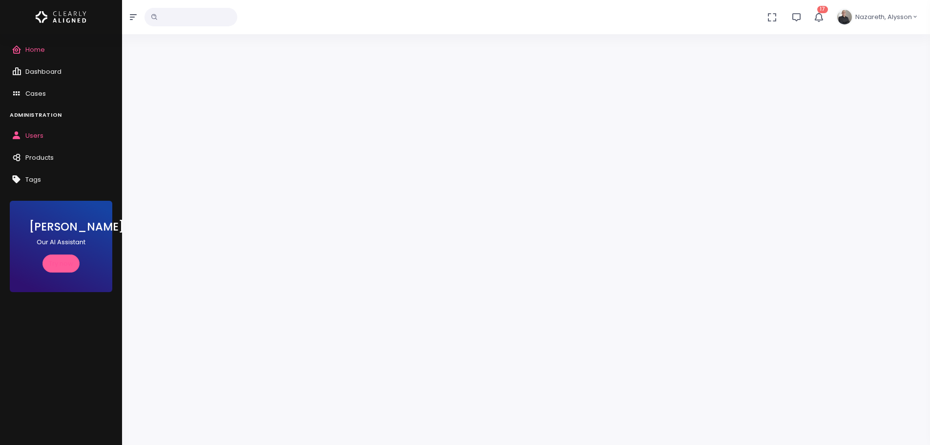
click at [14, 130] on icon "scrollable content" at bounding box center [19, 136] width 14 height 12
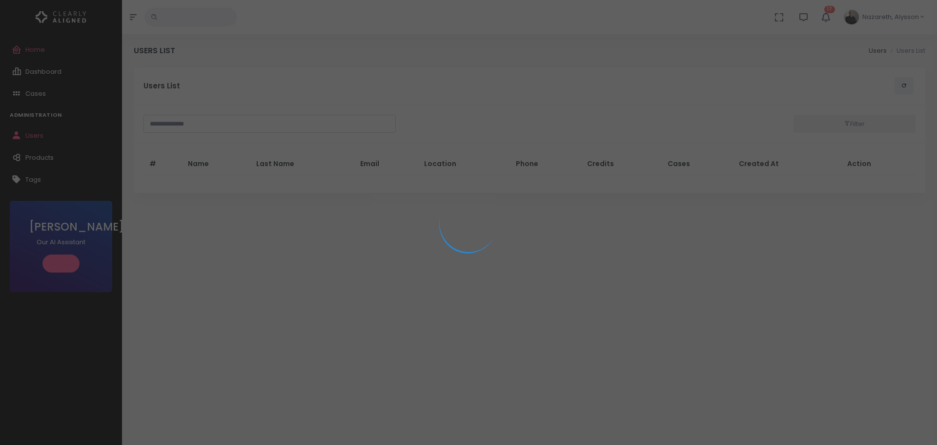
click at [260, 125] on div at bounding box center [468, 222] width 937 height 445
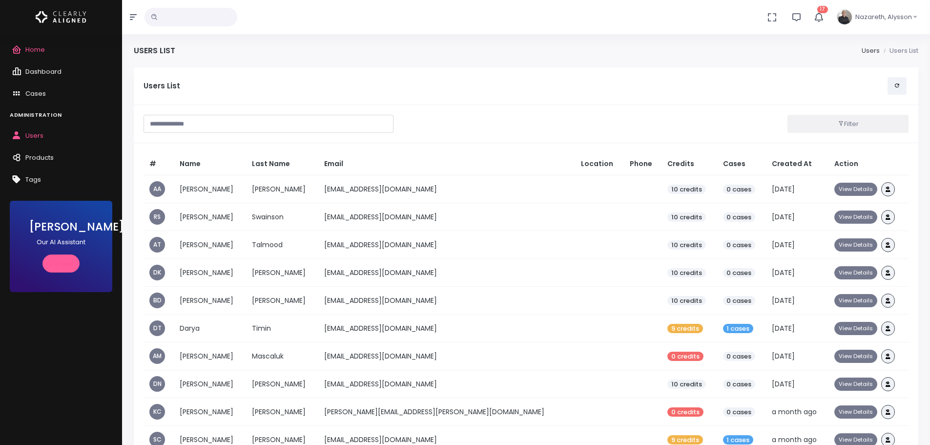
click at [239, 126] on input "text" at bounding box center [269, 124] width 250 height 18
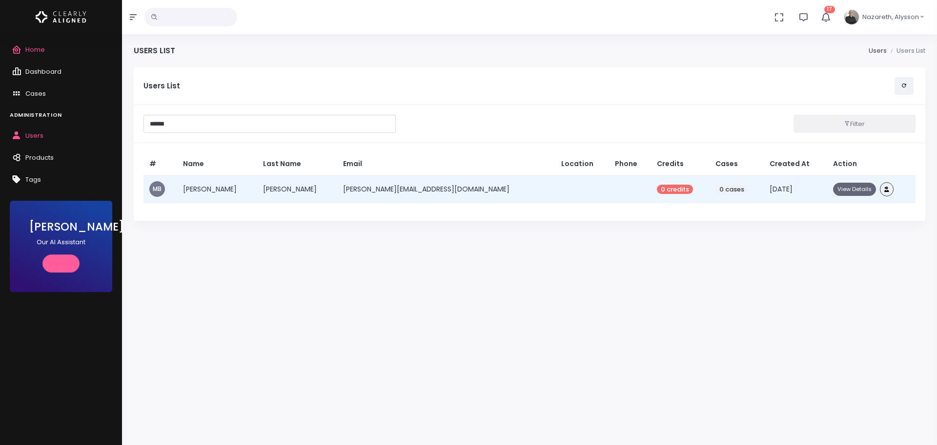
type input "******"
click at [839, 190] on button "View Details" at bounding box center [854, 189] width 43 height 13
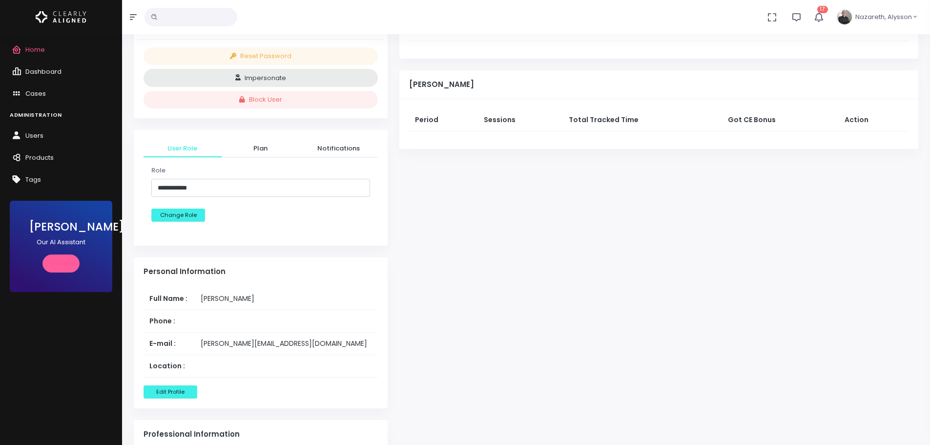
scroll to position [195, 0]
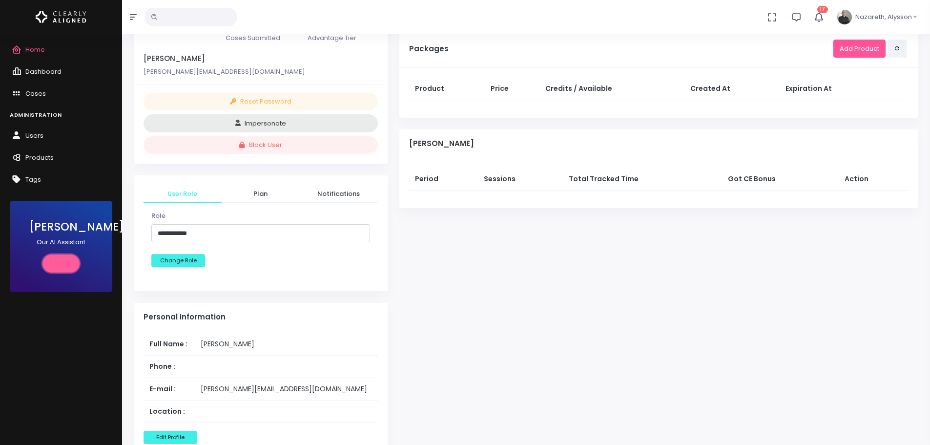
click at [60, 264] on link "Try now" at bounding box center [60, 263] width 37 height 18
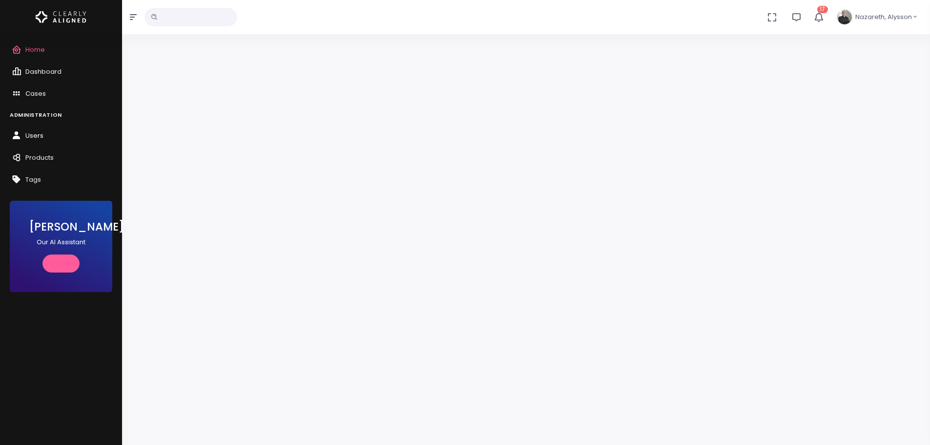
click at [29, 131] on span "Users" at bounding box center [34, 135] width 18 height 9
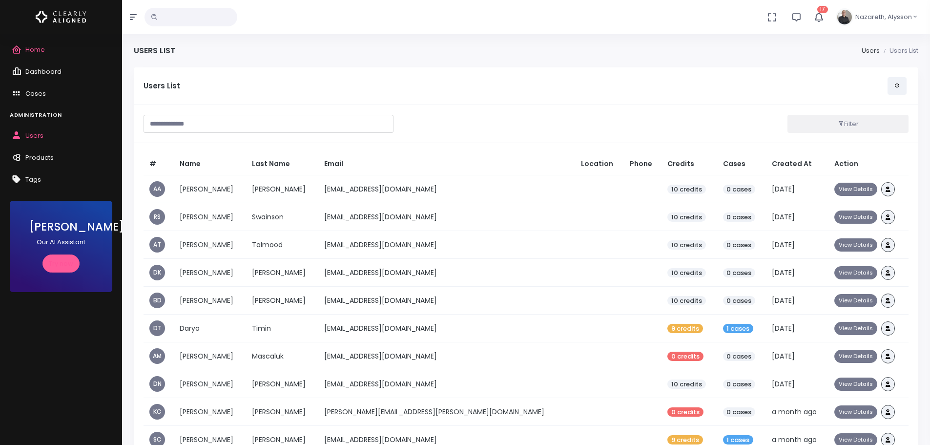
click at [289, 123] on input "text" at bounding box center [269, 124] width 250 height 18
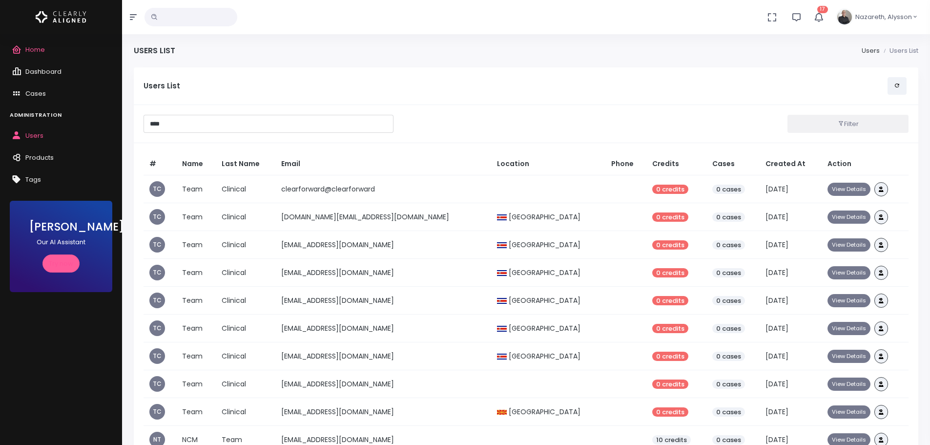
click at [270, 119] on input "****" at bounding box center [269, 124] width 250 height 18
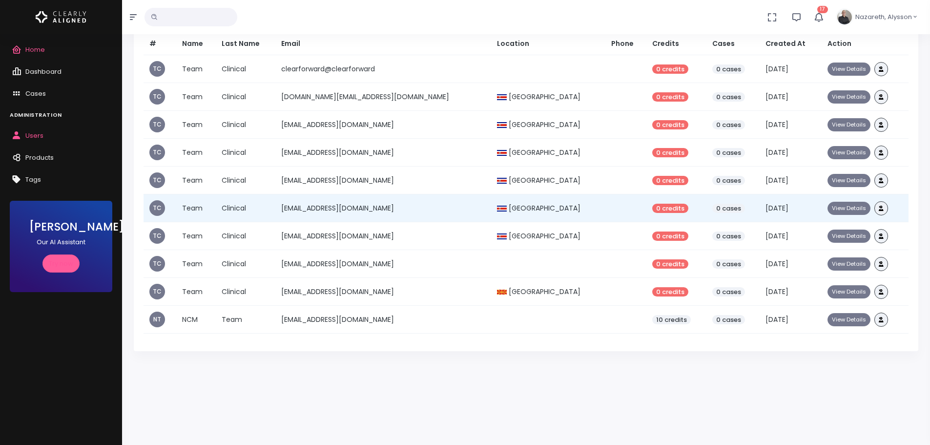
scroll to position [145, 0]
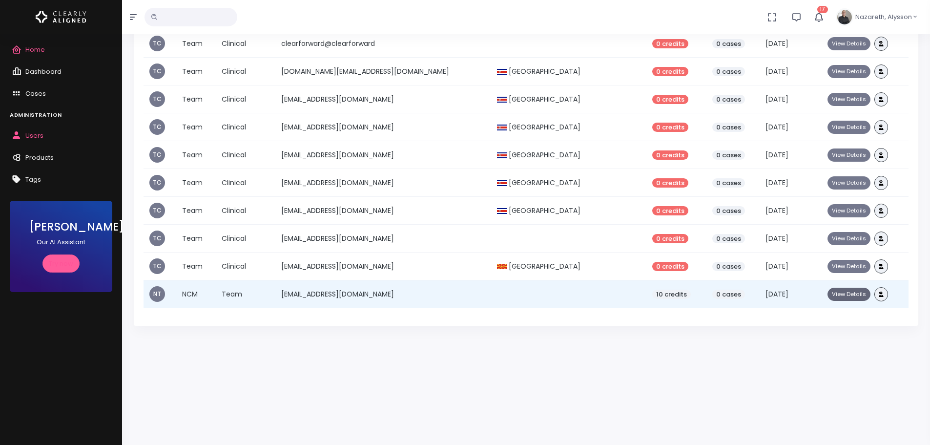
type input "****"
click at [849, 296] on button "View Details" at bounding box center [848, 294] width 43 height 13
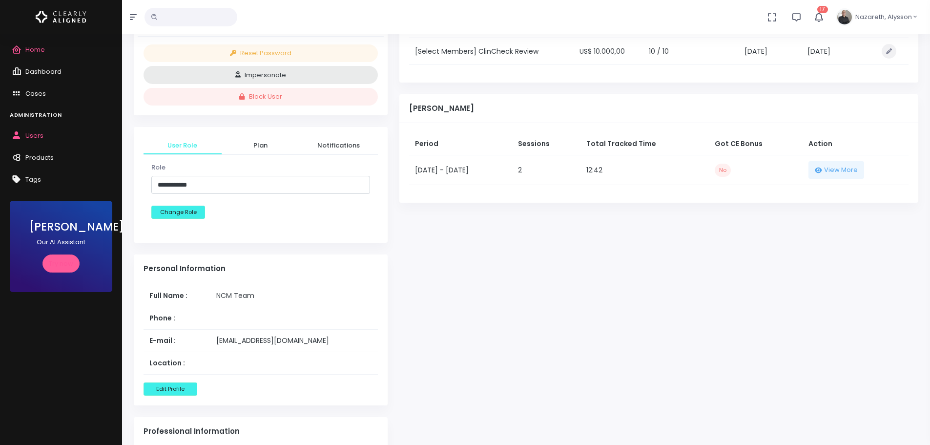
scroll to position [244, 0]
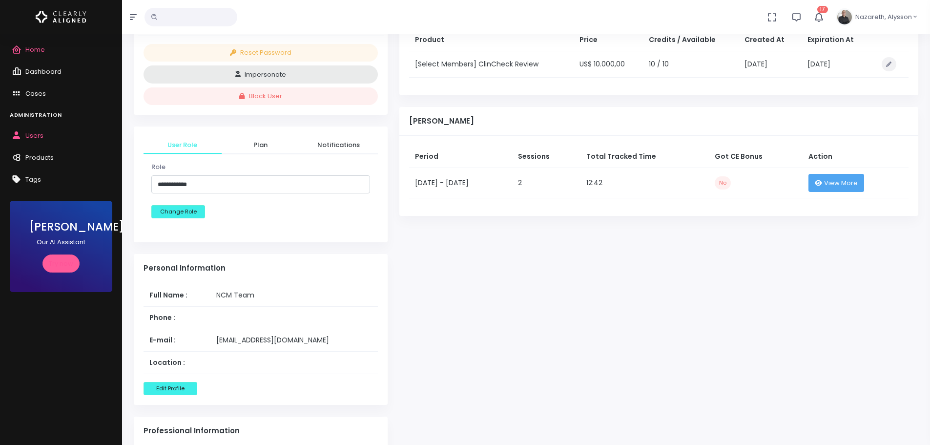
click at [850, 186] on span "View More" at bounding box center [841, 183] width 34 height 10
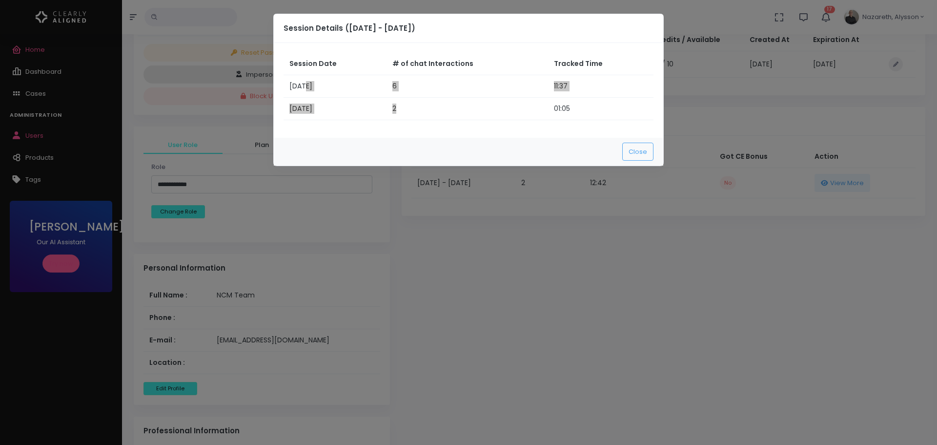
drag, startPoint x: 305, startPoint y: 91, endPoint x: 453, endPoint y: 107, distance: 148.8
click at [453, 107] on tbody "02/10/2025 6 11:37 02/10/2025 2 01:05" at bounding box center [469, 97] width 370 height 45
click at [634, 147] on button "Close" at bounding box center [637, 152] width 31 height 18
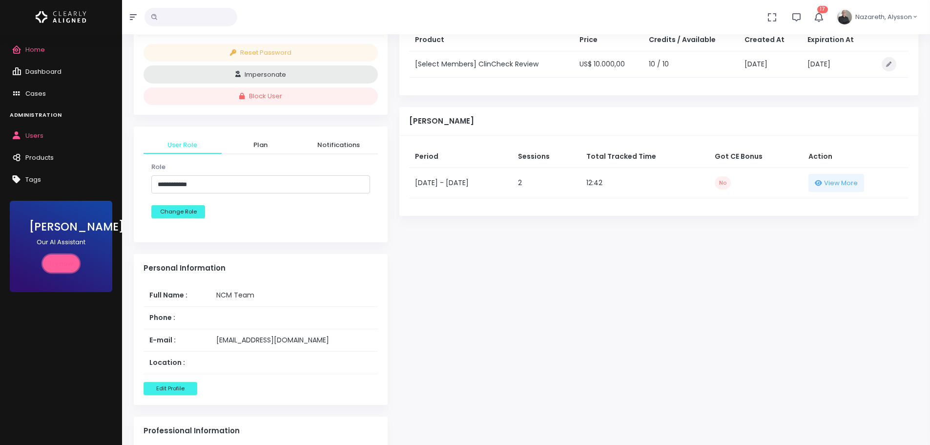
click at [57, 267] on link "Try now" at bounding box center [60, 263] width 37 height 18
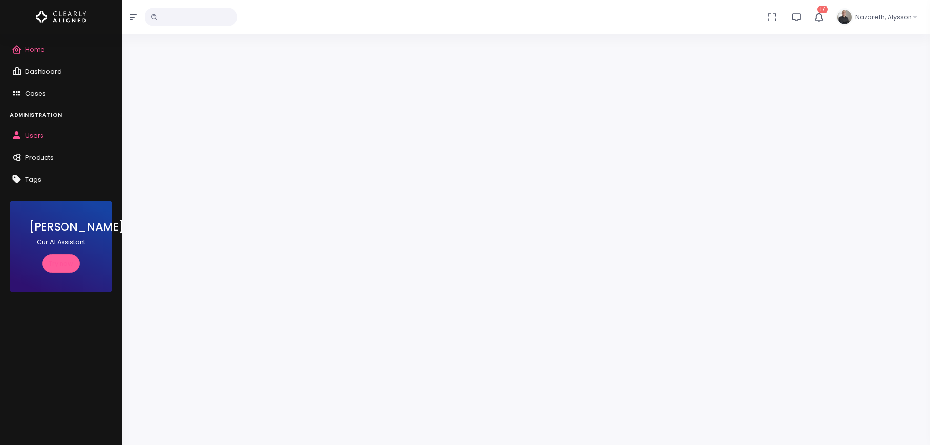
click at [905, 20] on span "Nazareth, Alysson" at bounding box center [883, 17] width 57 height 10
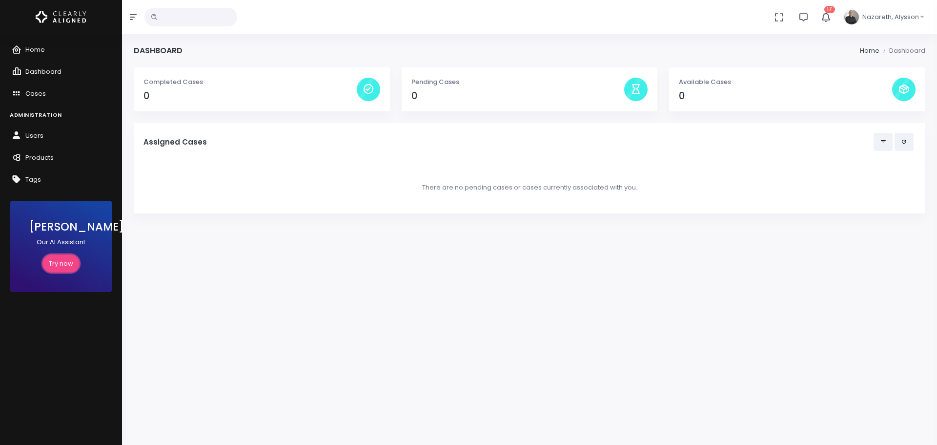
click at [54, 258] on link "Try now" at bounding box center [60, 263] width 37 height 18
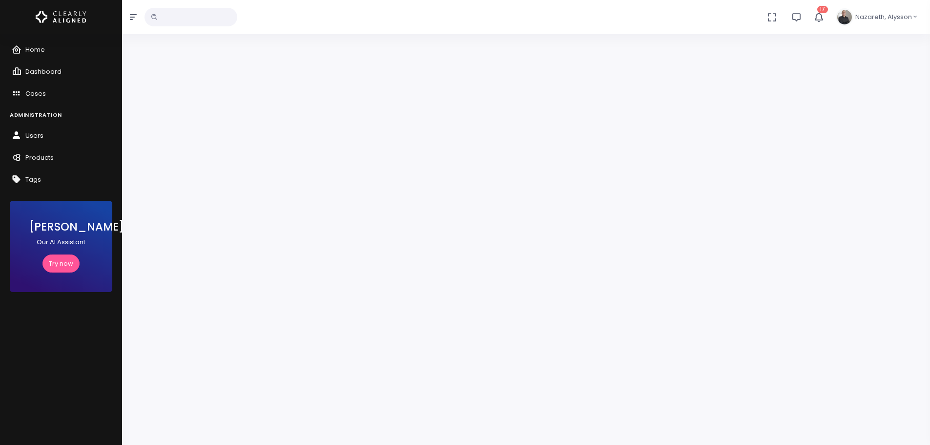
click at [33, 138] on span "Users" at bounding box center [34, 135] width 18 height 9
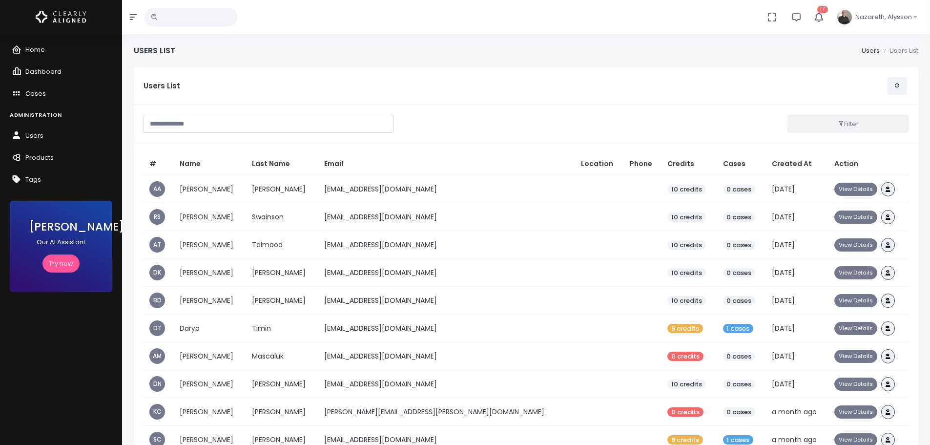
click at [264, 123] on input "text" at bounding box center [269, 124] width 250 height 18
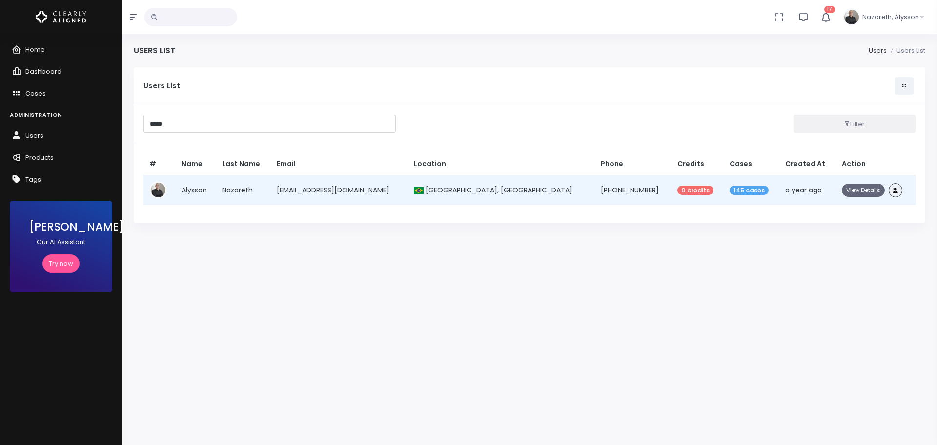
type input "*****"
click at [844, 186] on button "View Details" at bounding box center [863, 190] width 43 height 13
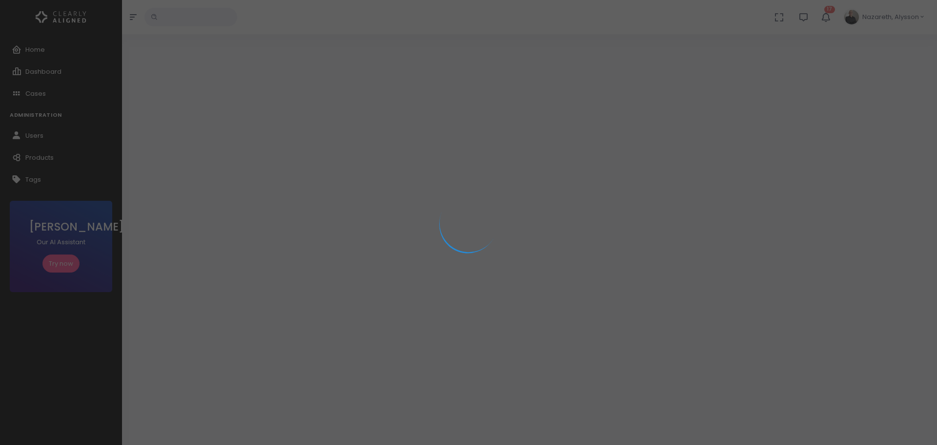
select select "**********"
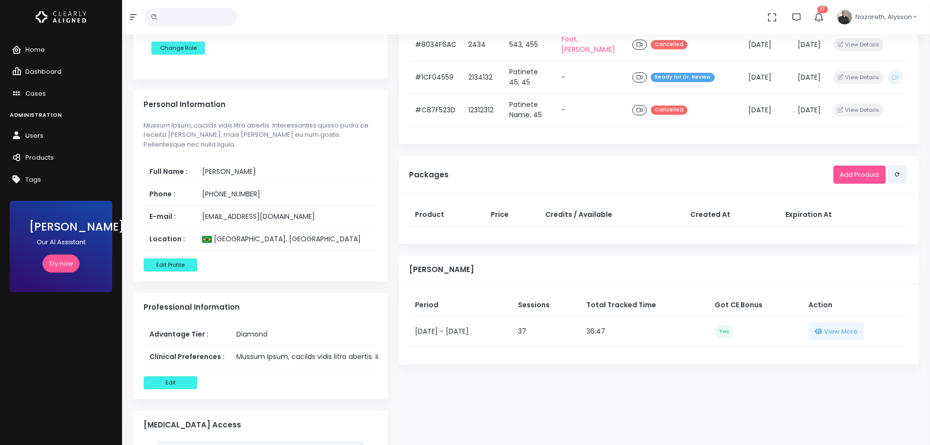
scroll to position [391, 0]
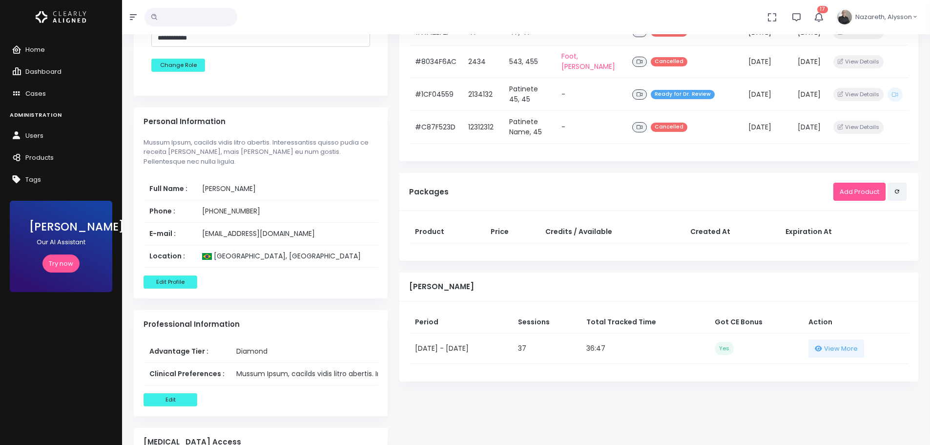
click at [613, 356] on td "36:47" at bounding box center [644, 348] width 128 height 30
drag, startPoint x: 606, startPoint y: 353, endPoint x: 642, endPoint y: 353, distance: 36.6
click at [642, 353] on tr "30/09/2025 - 29/10/2025 37 36:47 Yes View More" at bounding box center [658, 348] width 499 height 30
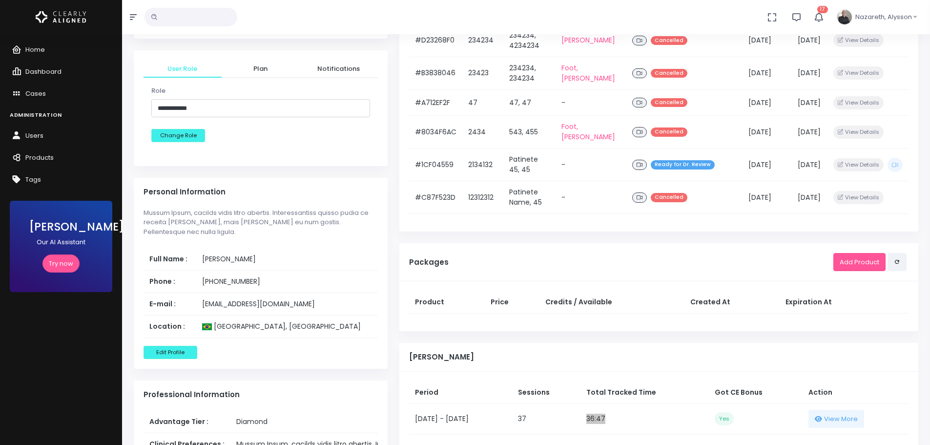
scroll to position [0, 0]
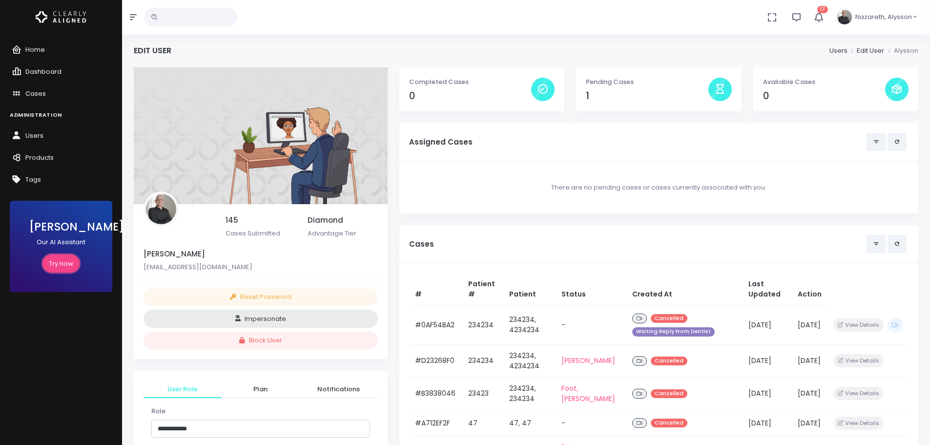
click at [58, 262] on link "Try now" at bounding box center [60, 263] width 37 height 18
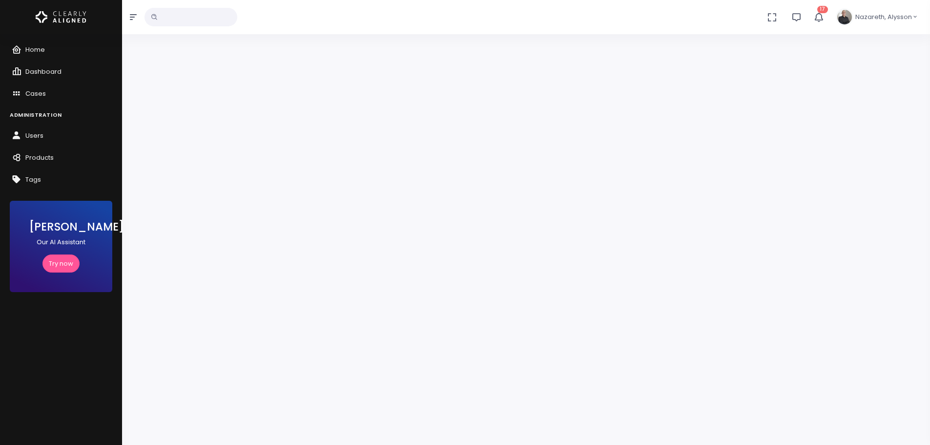
drag, startPoint x: 418, startPoint y: 423, endPoint x: 727, endPoint y: 433, distance: 309.7
click at [727, 433] on div at bounding box center [526, 261] width 808 height 523
click at [918, 17] on icon "button" at bounding box center [915, 17] width 6 height 10
click at [38, 137] on span "Users" at bounding box center [34, 135] width 18 height 9
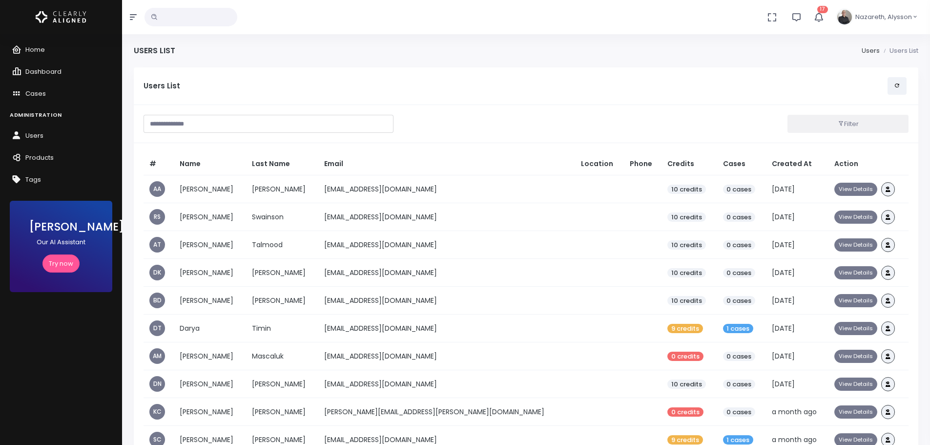
click at [320, 130] on input "text" at bounding box center [269, 124] width 250 height 18
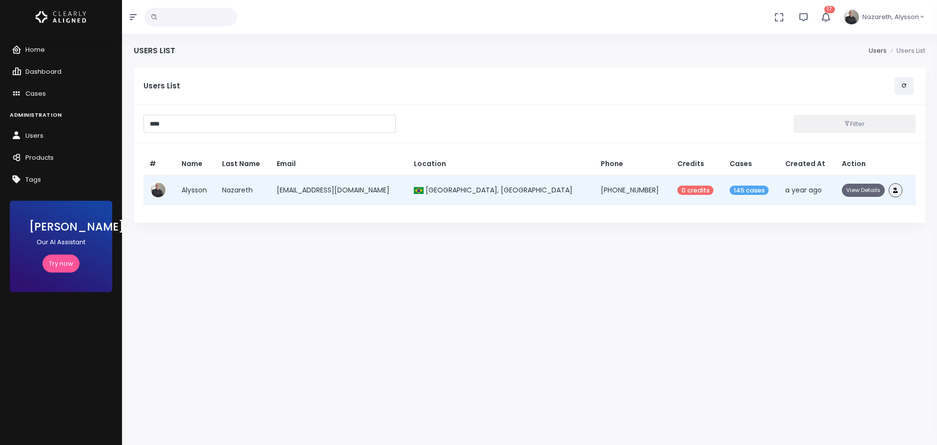
type input "****"
click at [854, 191] on button "View Details" at bounding box center [863, 190] width 43 height 13
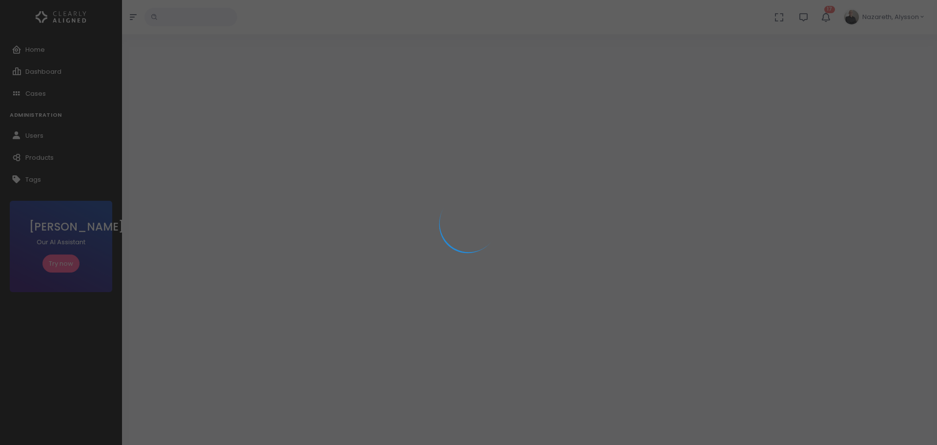
select select "**********"
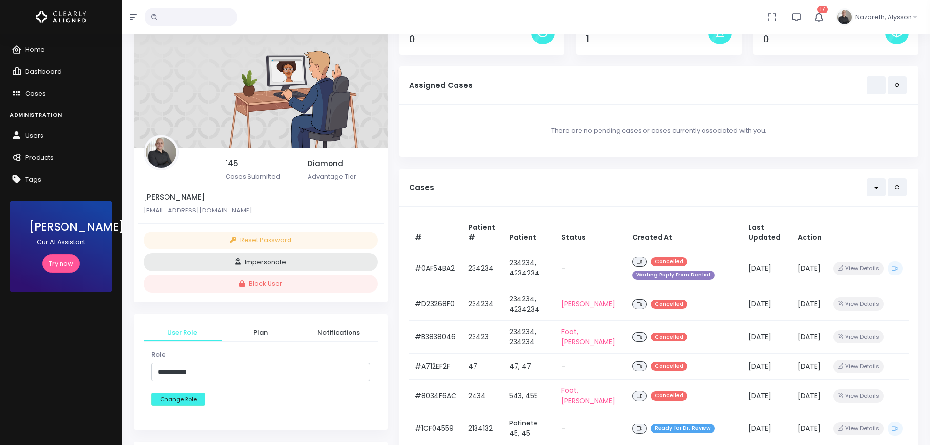
scroll to position [49, 0]
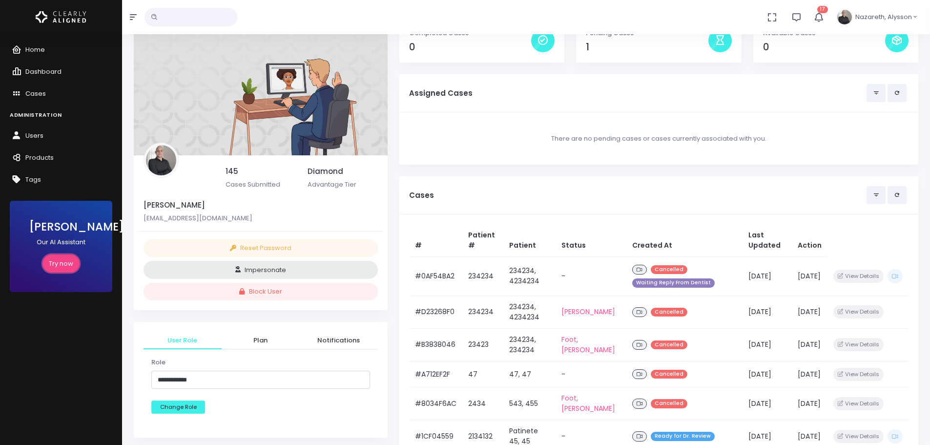
click at [48, 261] on link "Try now" at bounding box center [60, 263] width 37 height 18
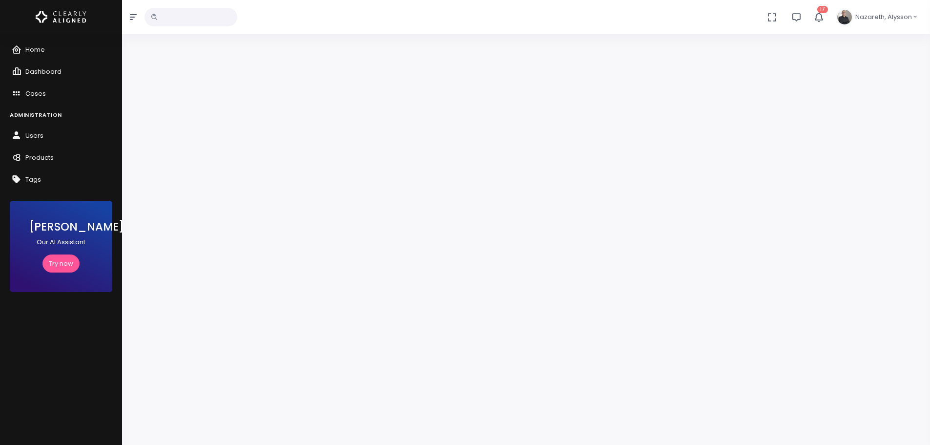
scroll to position [78, 0]
